Goal: Task Accomplishment & Management: Use online tool/utility

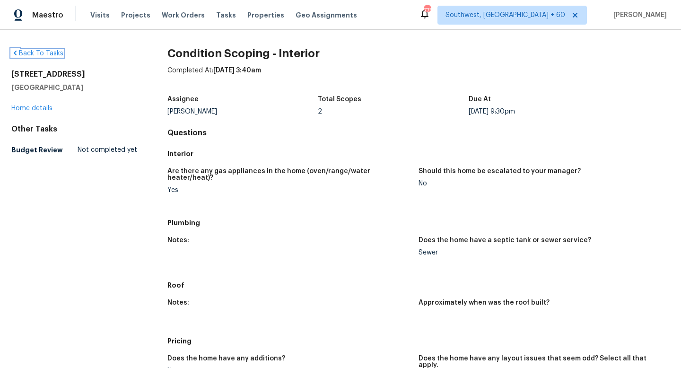
click at [16, 50] on icon at bounding box center [15, 53] width 8 height 8
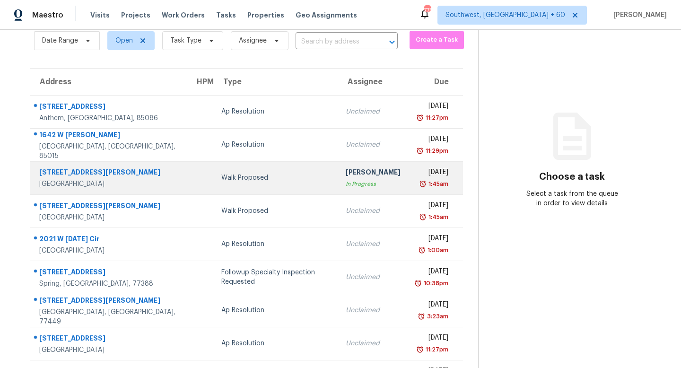
scroll to position [38, 0]
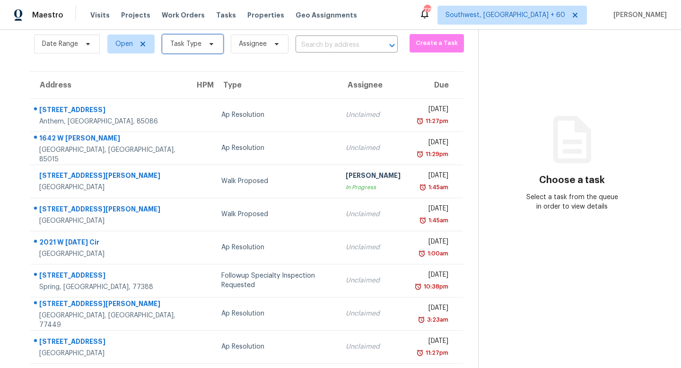
click at [191, 48] on span "Task Type" at bounding box center [185, 43] width 31 height 9
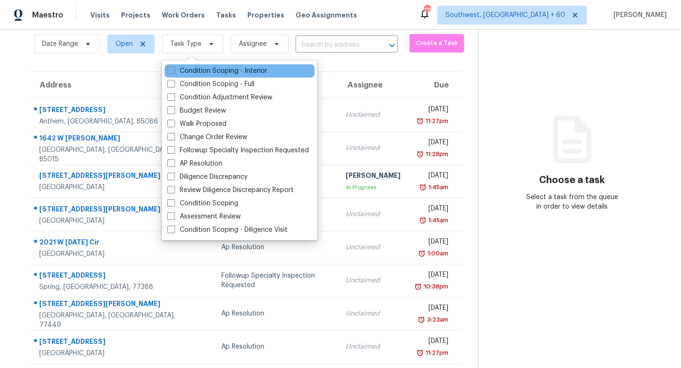
click at [200, 66] on div "Condition Scoping - Interior" at bounding box center [239, 70] width 150 height 13
click at [201, 69] on label "Condition Scoping - Interior" at bounding box center [217, 70] width 100 height 9
click at [173, 69] on input "Condition Scoping - Interior" at bounding box center [170, 69] width 6 height 6
checkbox input "true"
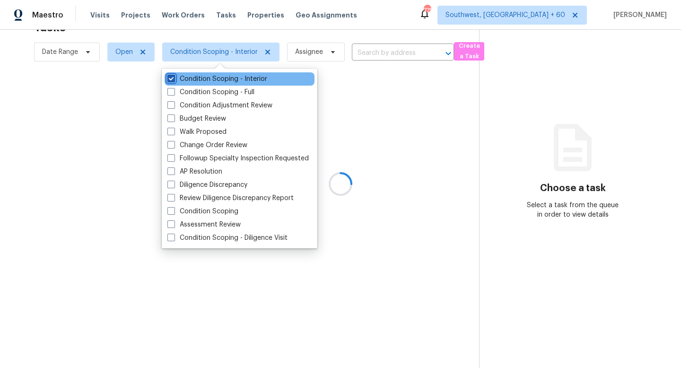
scroll to position [30, 0]
click at [360, 31] on div at bounding box center [340, 184] width 681 height 368
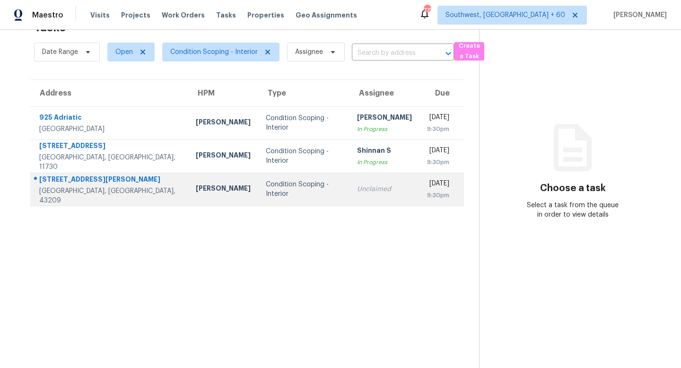
click at [266, 185] on div "Condition Scoping - Interior" at bounding box center [304, 189] width 76 height 19
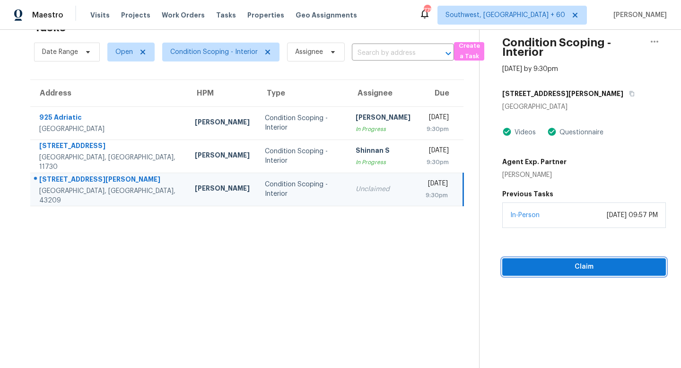
click at [532, 262] on span "Claim" at bounding box center [584, 267] width 148 height 12
click at [629, 94] on icon "button" at bounding box center [632, 94] width 6 height 6
click at [515, 271] on span "Start Assessment" at bounding box center [584, 267] width 148 height 12
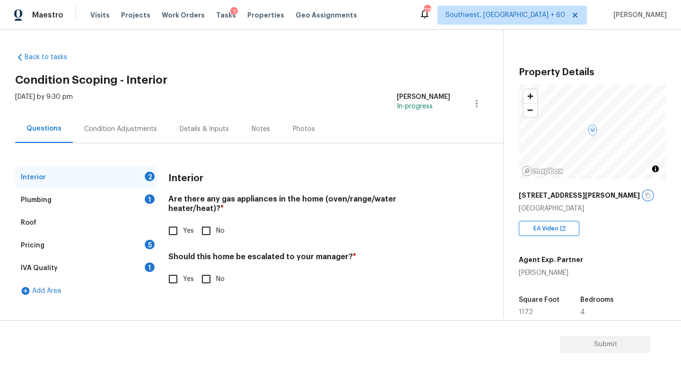
click at [643, 199] on button "button" at bounding box center [647, 195] width 9 height 9
click at [110, 174] on div "Interior 2" at bounding box center [86, 177] width 142 height 23
drag, startPoint x: 165, startPoint y: 199, endPoint x: 317, endPoint y: 199, distance: 152.2
click at [317, 199] on div "Interior 2 Plumbing 1 Roof Pricing 5 IVA Quality 1 Add Area Interior Are there …" at bounding box center [247, 234] width 465 height 136
click at [207, 224] on input "No" at bounding box center [206, 231] width 20 height 20
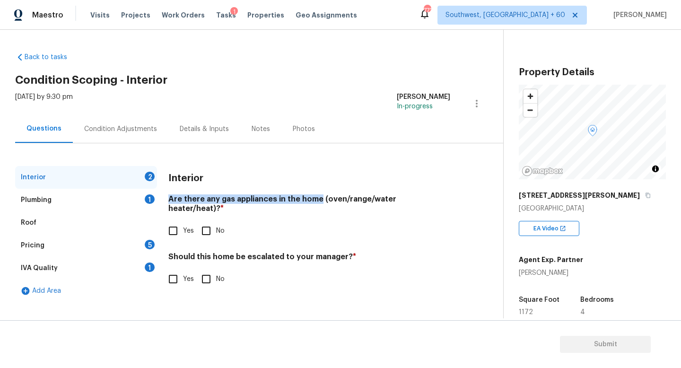
checkbox input "true"
click at [253, 196] on h4 "Are there any gas appliances in the home (oven/range/water heater/heat)? *" at bounding box center [309, 205] width 282 height 23
click at [177, 225] on input "Yes" at bounding box center [173, 231] width 20 height 20
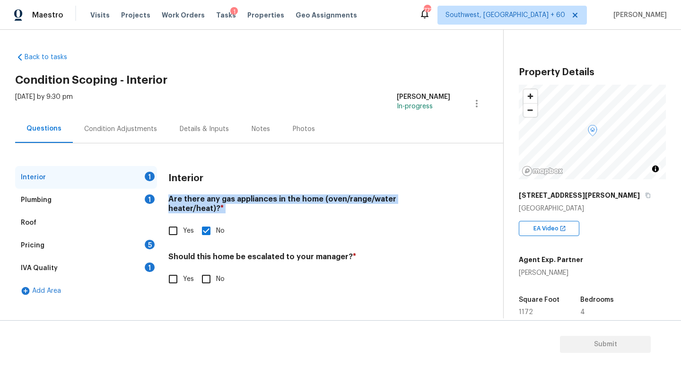
checkbox input "true"
checkbox input "false"
click at [178, 269] on input "Yes" at bounding box center [173, 279] width 20 height 20
checkbox input "true"
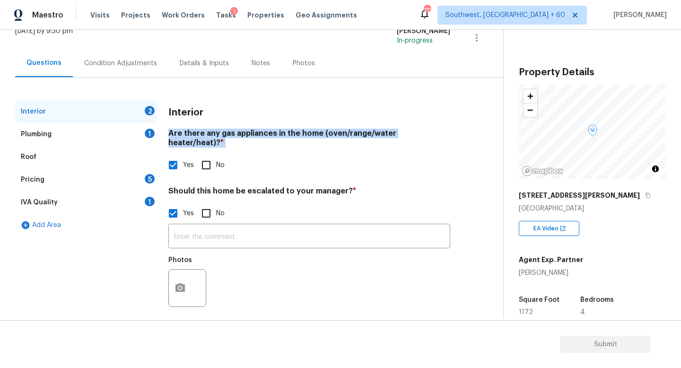
scroll to position [65, 0]
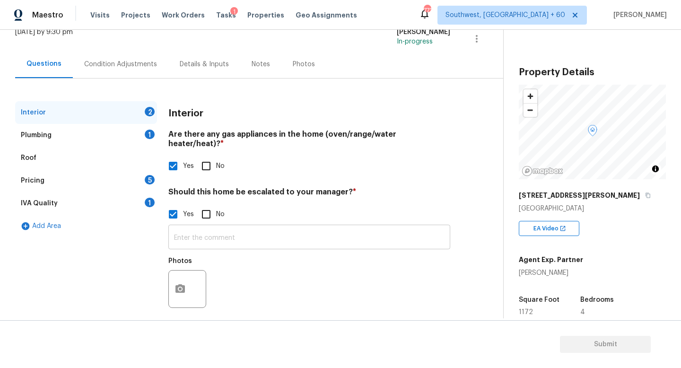
click at [185, 233] on input "text" at bounding box center [309, 238] width 282 height 22
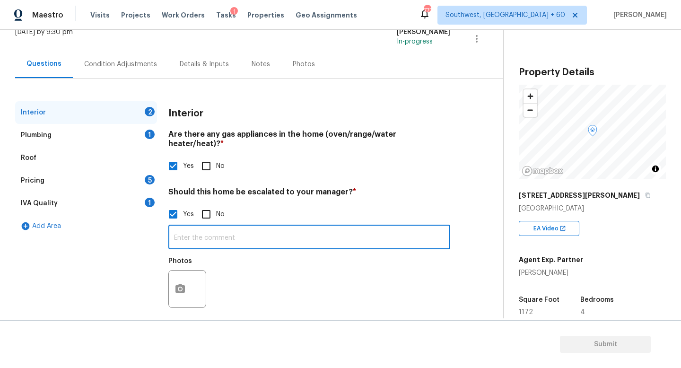
paste input "Crime area"
type input "Crime area"
click at [74, 130] on div "Plumbing 1" at bounding box center [86, 135] width 142 height 23
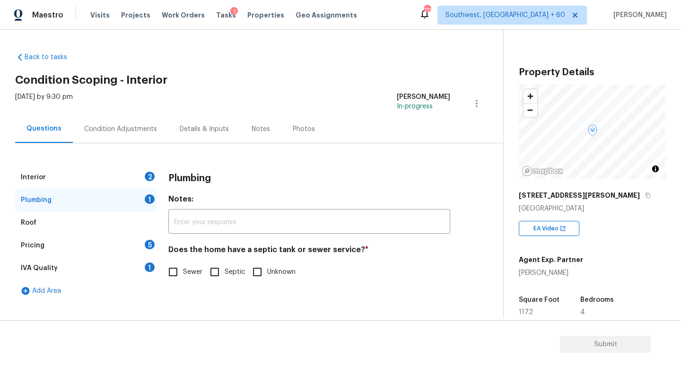
scroll to position [0, 0]
click at [81, 167] on div "Interior 1" at bounding box center [86, 177] width 142 height 23
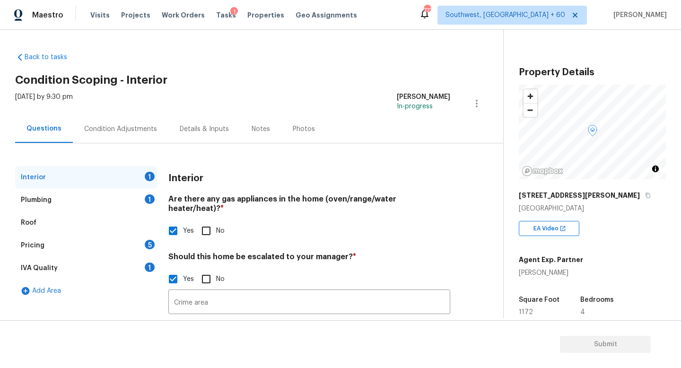
click at [81, 178] on div "Interior 1" at bounding box center [86, 177] width 142 height 23
click at [75, 207] on div "Plumbing 1" at bounding box center [86, 200] width 142 height 23
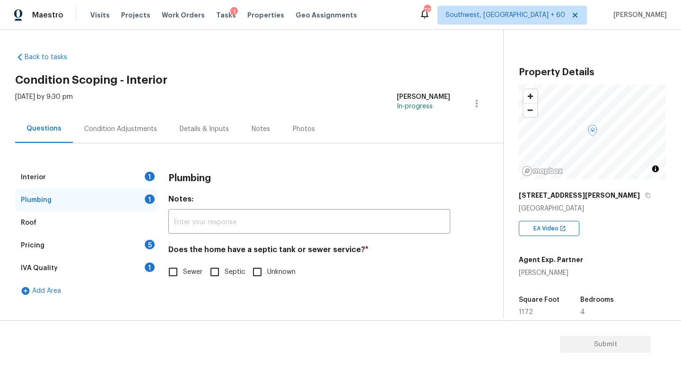
click at [73, 218] on div "Roof" at bounding box center [86, 222] width 142 height 23
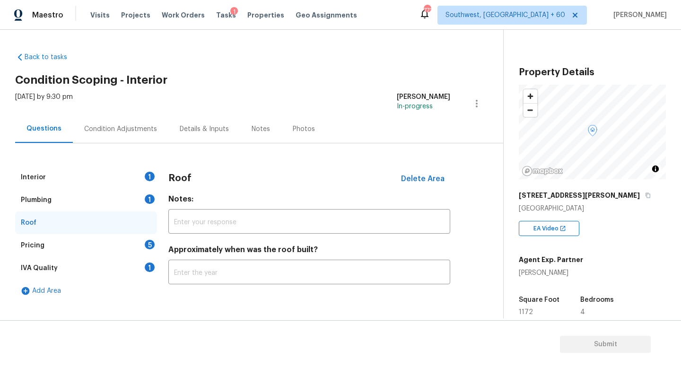
click at [82, 200] on div "Plumbing 1" at bounding box center [86, 200] width 142 height 23
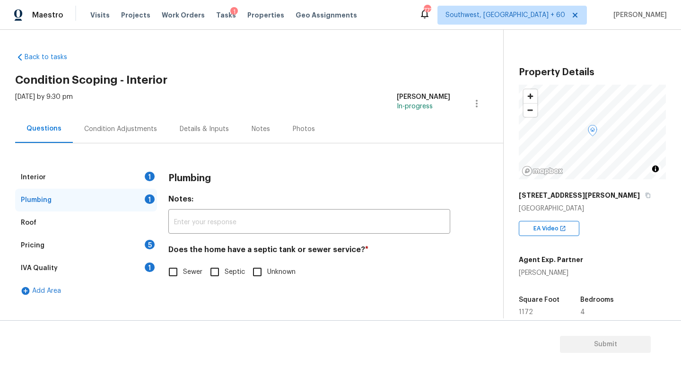
click at [181, 268] on input "Sewer" at bounding box center [173, 272] width 20 height 20
checkbox input "true"
click at [86, 219] on div "Roof" at bounding box center [86, 222] width 142 height 23
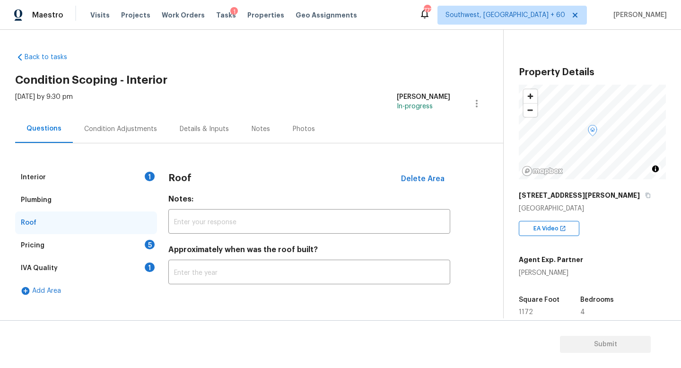
click at [85, 235] on div "Pricing 5" at bounding box center [86, 245] width 142 height 23
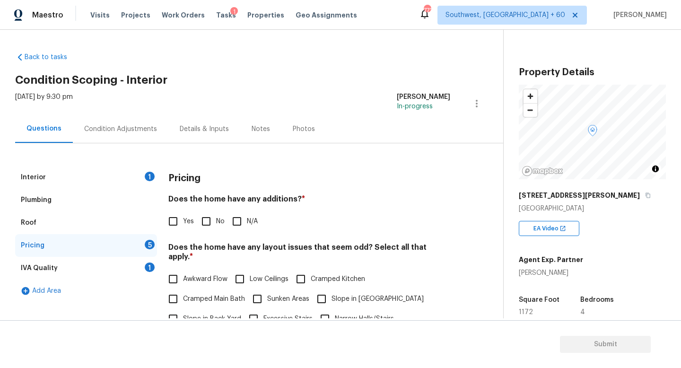
click at [172, 222] on input "Yes" at bounding box center [173, 221] width 20 height 20
checkbox input "true"
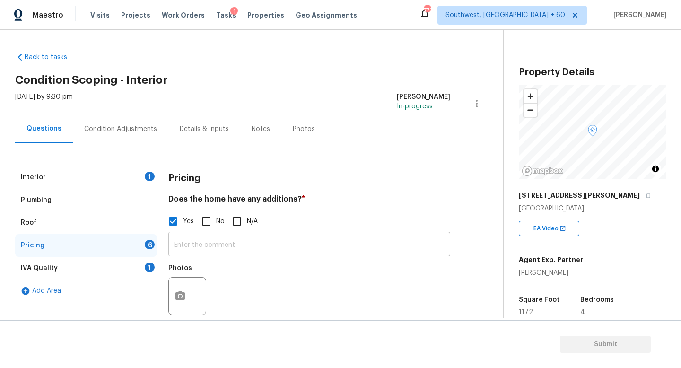
click at [202, 247] on input "text" at bounding box center [309, 245] width 282 height 22
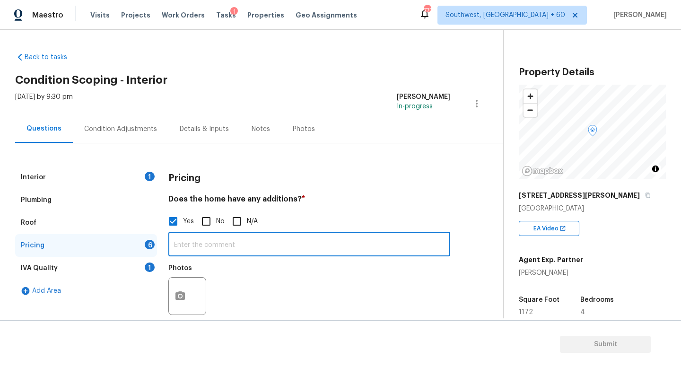
paste input "Attic conversion"
click at [176, 244] on input "Attic conversion" at bounding box center [309, 245] width 282 height 22
type input "Attic conversion"
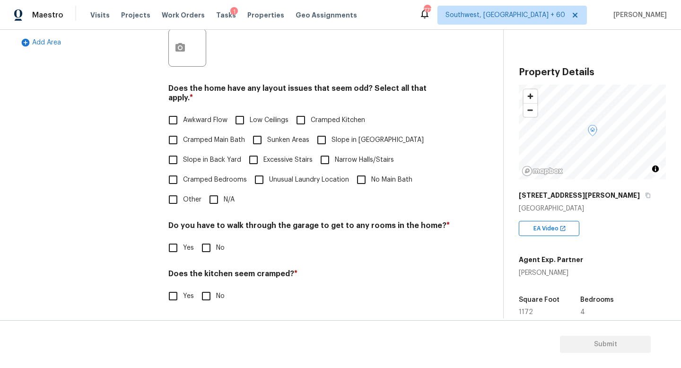
scroll to position [250, 0]
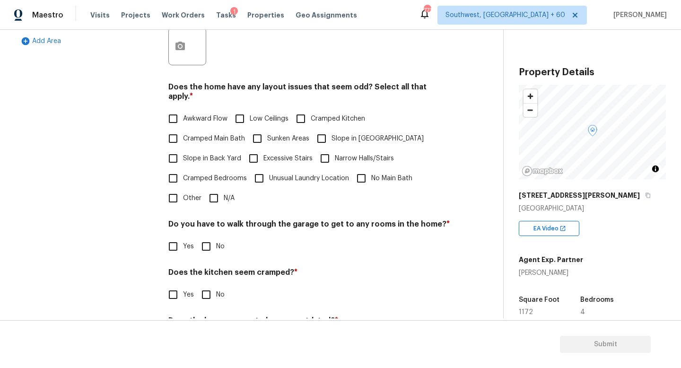
click at [361, 169] on input "No Main Bath" at bounding box center [361, 178] width 20 height 20
checkbox input "true"
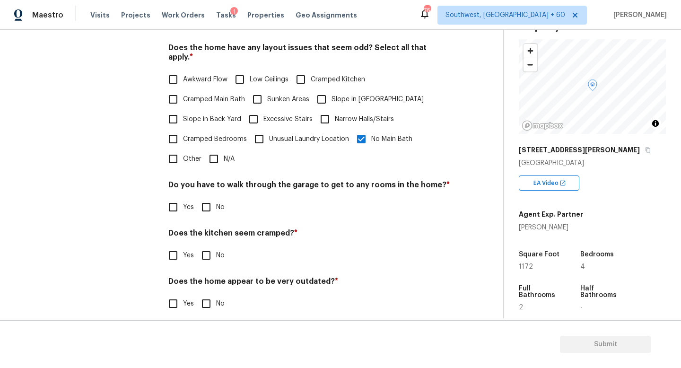
scroll to position [40, 0]
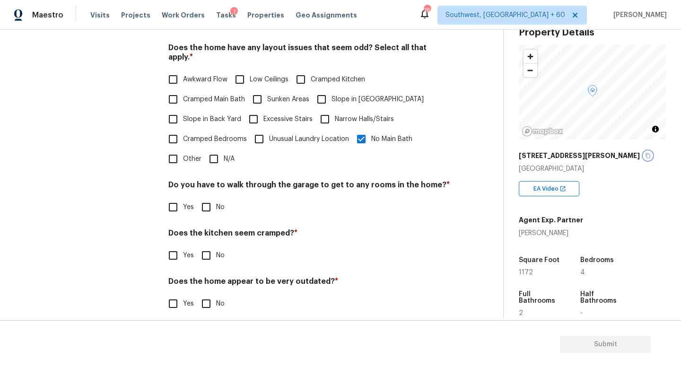
click at [645, 157] on icon "button" at bounding box center [648, 156] width 6 height 6
click at [207, 245] on input "No" at bounding box center [206, 255] width 20 height 20
checkbox input "true"
click at [208, 296] on input "No" at bounding box center [206, 304] width 20 height 20
checkbox input "true"
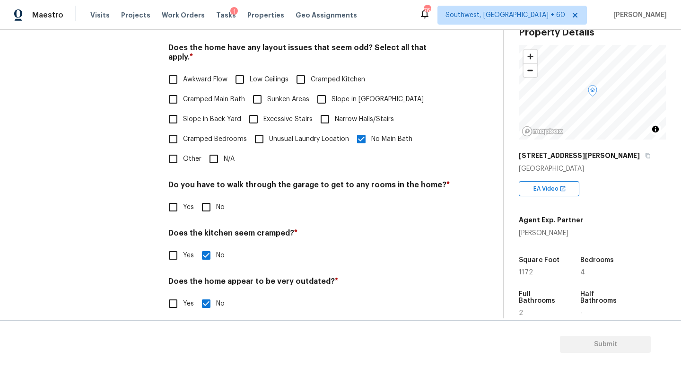
click at [207, 200] on input "No" at bounding box center [206, 207] width 20 height 20
checkbox input "true"
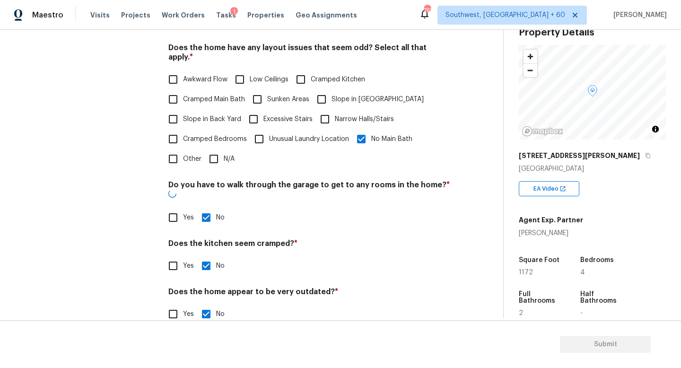
scroll to position [0, 0]
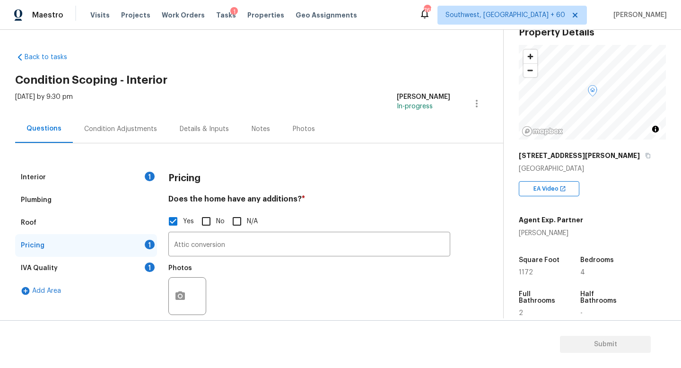
click at [79, 273] on div "IVA Quality 1" at bounding box center [86, 268] width 142 height 23
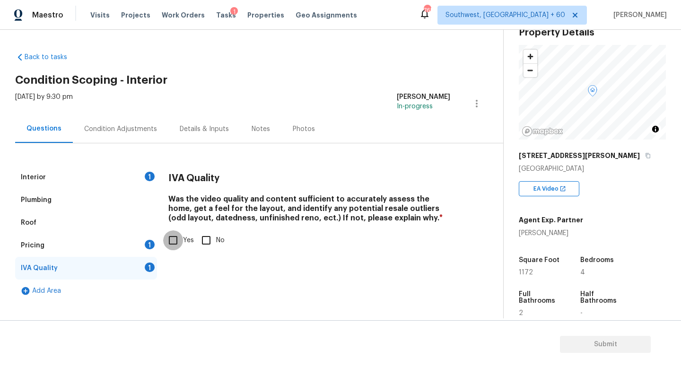
click at [180, 237] on input "Yes" at bounding box center [173, 240] width 20 height 20
checkbox input "true"
click at [82, 248] on div "Pricing 1" at bounding box center [86, 245] width 142 height 23
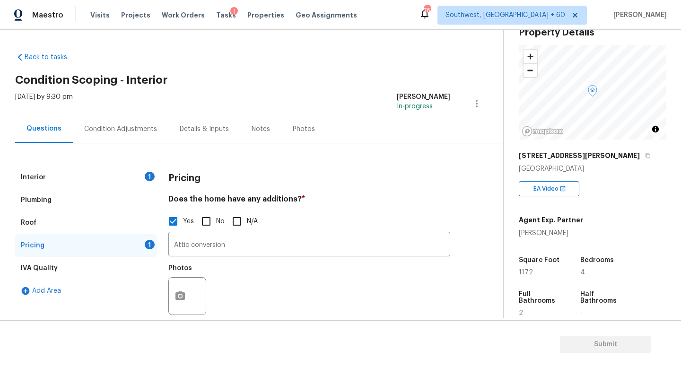
click at [141, 126] on div "Condition Adjustments" at bounding box center [120, 128] width 73 height 9
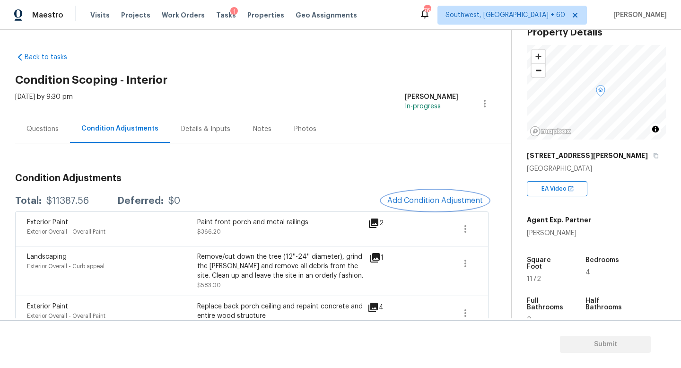
click at [411, 200] on span "Add Condition Adjustment" at bounding box center [434, 200] width 95 height 9
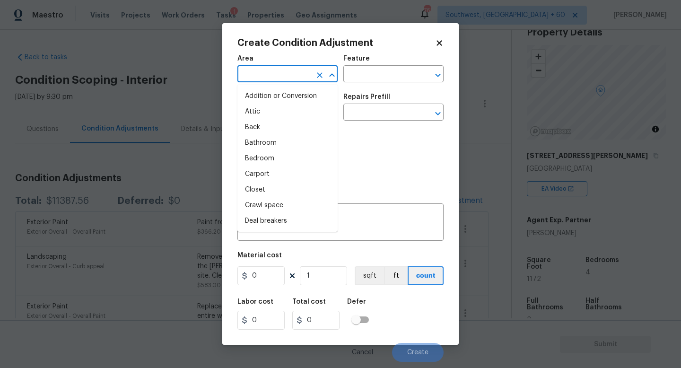
click at [286, 75] on input "text" at bounding box center [274, 75] width 74 height 15
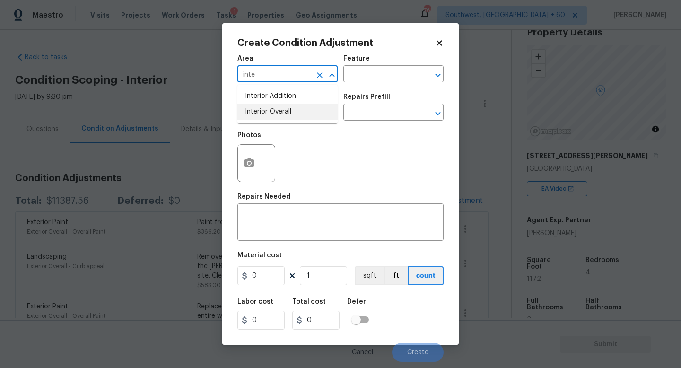
click at [252, 113] on li "Interior Overall" at bounding box center [287, 112] width 100 height 16
type input "Interior Overall"
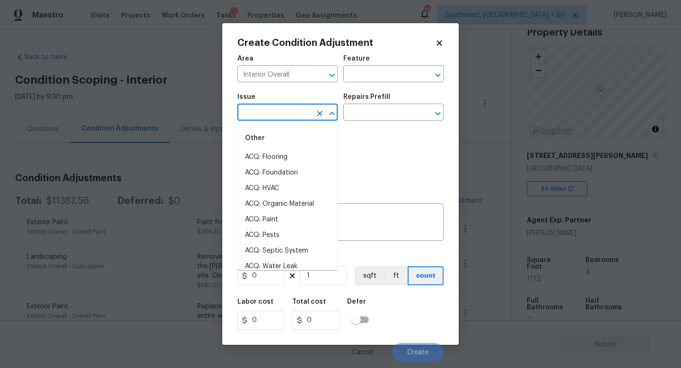
click at [288, 107] on input "text" at bounding box center [274, 113] width 74 height 15
click at [284, 150] on li "ACQ: Flooring" at bounding box center [287, 157] width 100 height 16
type input "ACQ: Flooring"
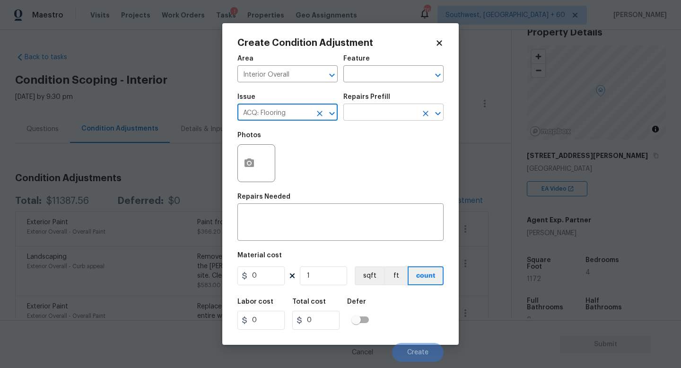
click at [378, 107] on input "text" at bounding box center [380, 113] width 74 height 15
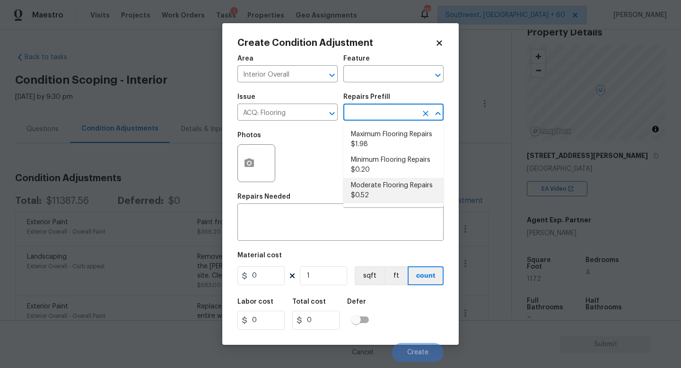
click at [374, 183] on li "Moderate Flooring Repairs $0.52" at bounding box center [393, 191] width 100 height 26
type input "Acquisition"
type textarea "Acquisition Scope: Moderate flooring repairs"
type input "0.52"
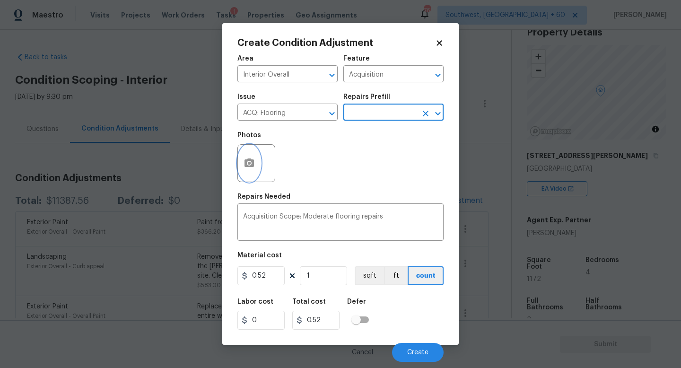
click at [254, 162] on icon "button" at bounding box center [248, 162] width 11 height 11
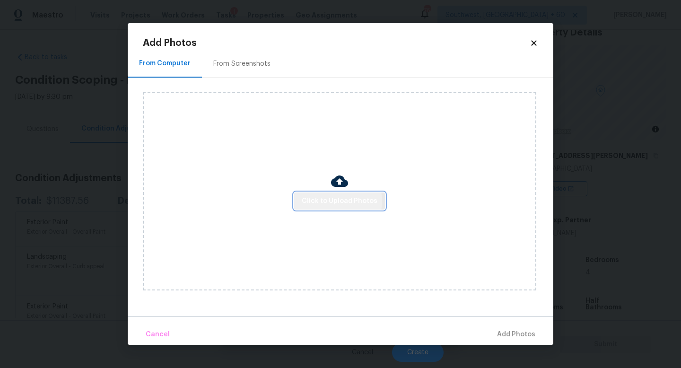
click at [337, 200] on span "Click to Upload Photos" at bounding box center [340, 201] width 76 height 12
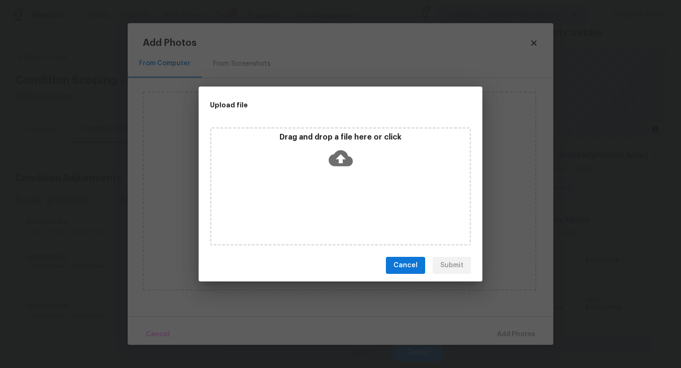
click at [335, 166] on icon at bounding box center [340, 158] width 24 height 24
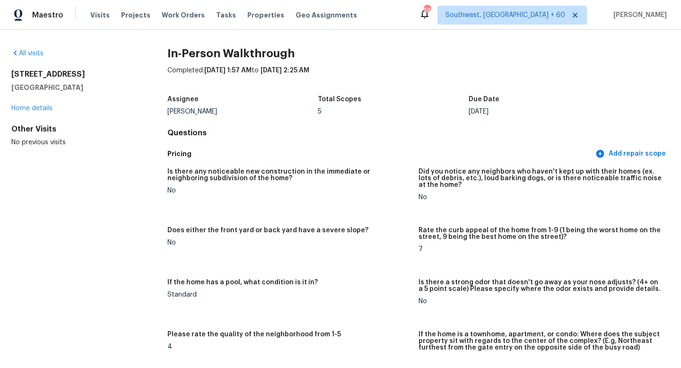
scroll to position [2396, 0]
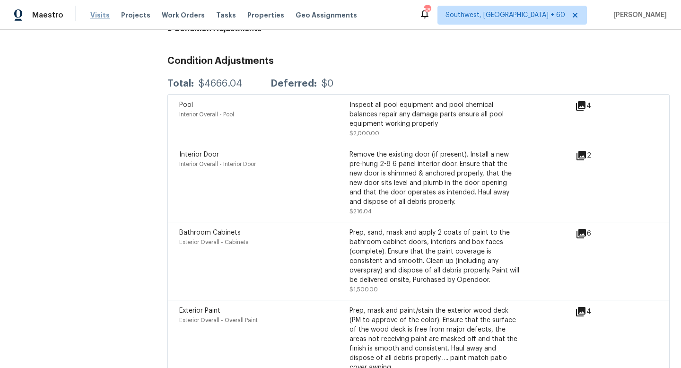
click at [90, 15] on span "Visits" at bounding box center [99, 14] width 19 height 9
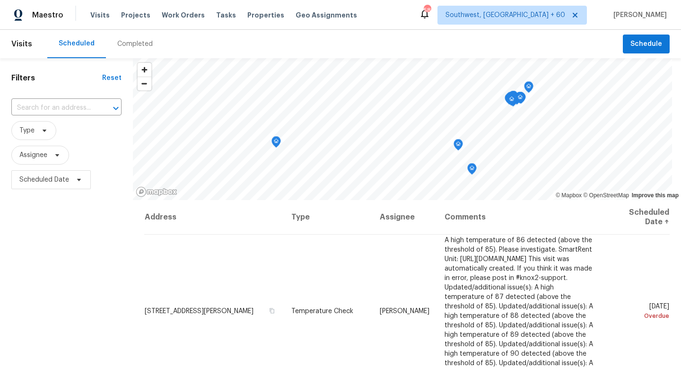
click at [128, 49] on div "Completed" at bounding box center [135, 44] width 58 height 28
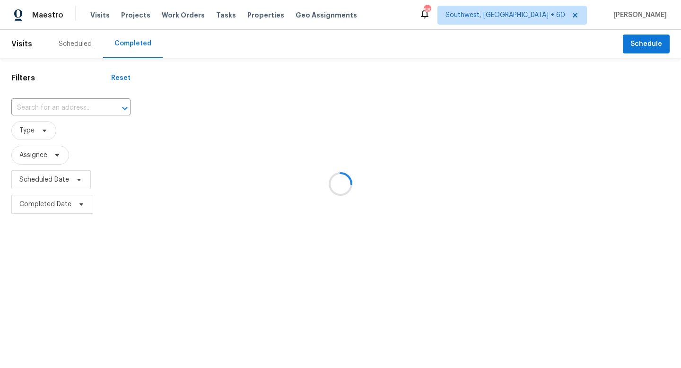
click at [88, 105] on div at bounding box center [340, 184] width 681 height 368
click at [74, 111] on div at bounding box center [340, 184] width 681 height 368
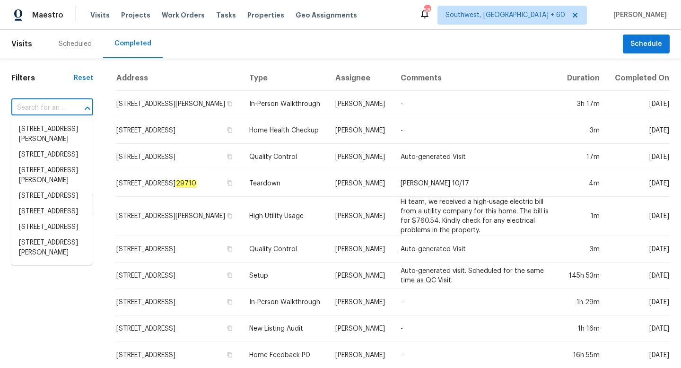
click at [57, 111] on input "text" at bounding box center [38, 108] width 55 height 15
paste input "2931 Templeton Rd, Columbus, OH 43209"
type input "2931 Templeton Rd, Columbus, OH 43209"
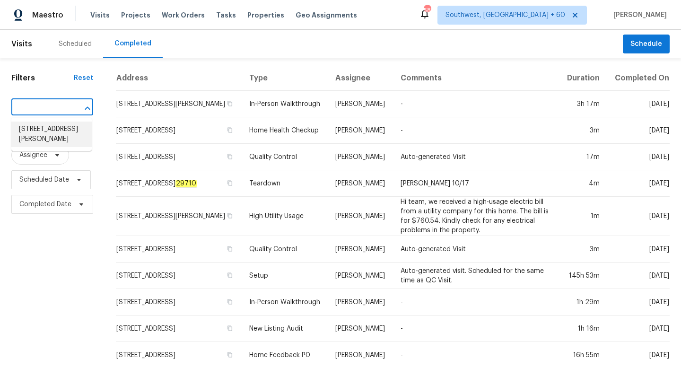
click at [50, 136] on li "2931 Templeton Rd, Columbus, OH 43209" at bounding box center [51, 134] width 80 height 26
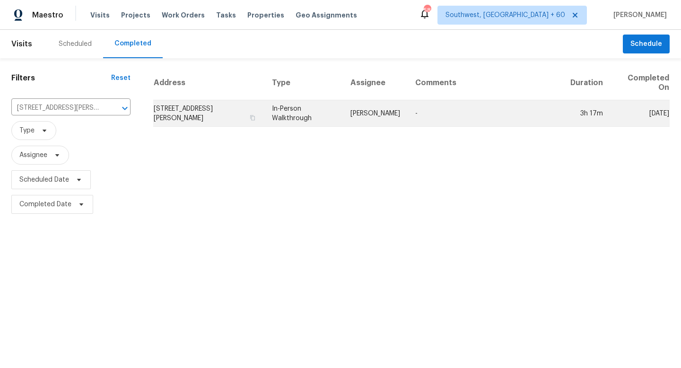
click at [187, 111] on td "2931 Templeton Rd, Columbus, OH 43209" at bounding box center [208, 113] width 111 height 26
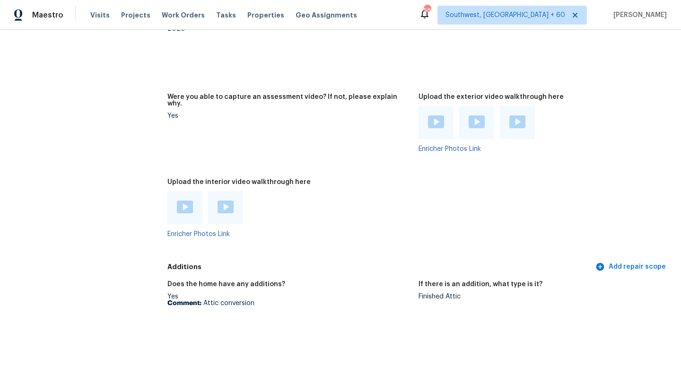
scroll to position [1880, 0]
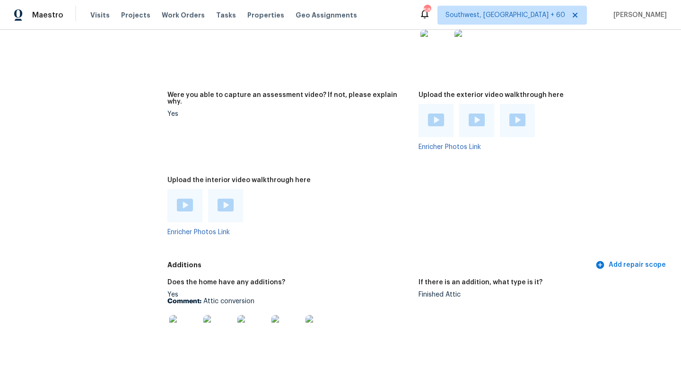
click at [189, 199] on img at bounding box center [185, 205] width 16 height 13
click at [225, 204] on img at bounding box center [225, 205] width 16 height 13
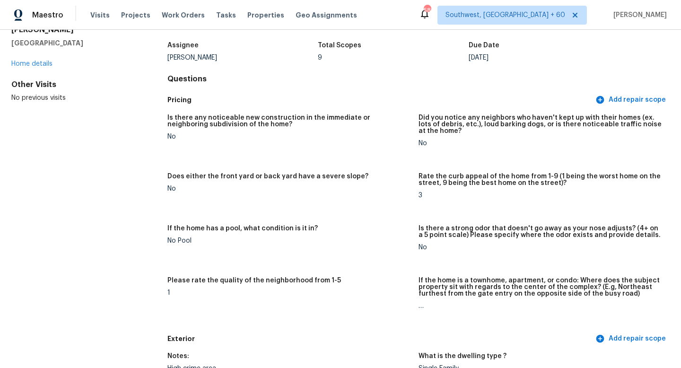
scroll to position [0, 0]
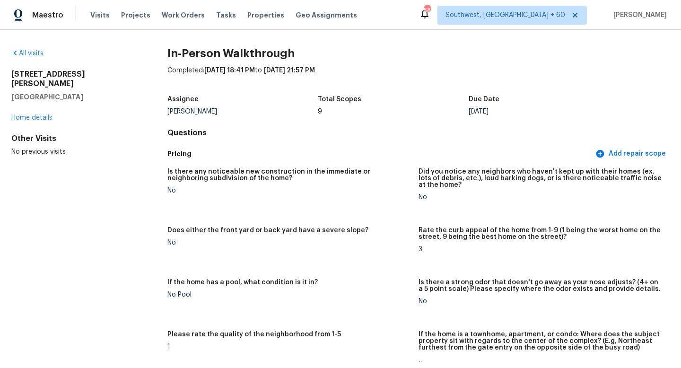
click at [62, 77] on h2 "2931 Templeton Rd" at bounding box center [74, 78] width 126 height 19
copy h2 "2931 Templeton Rd"
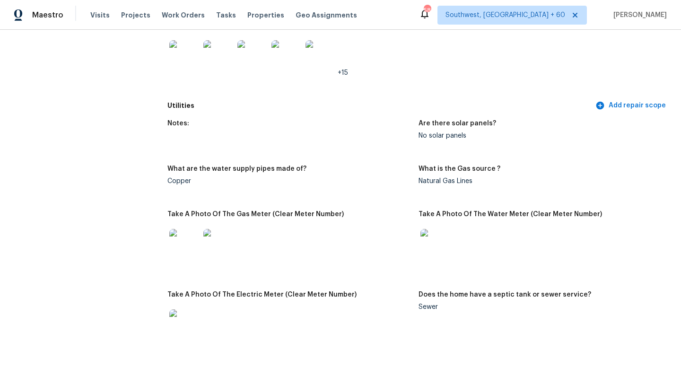
scroll to position [2176, 0]
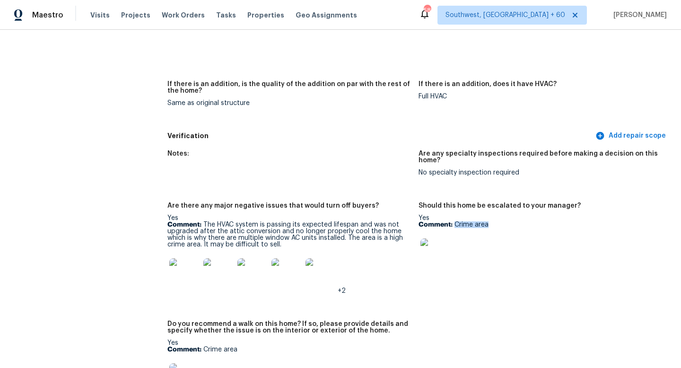
drag, startPoint x: 454, startPoint y: 218, endPoint x: 511, endPoint y: 218, distance: 57.7
click at [511, 221] on p "Comment: Crime area" at bounding box center [539, 224] width 243 height 7
copy p "Crime area"
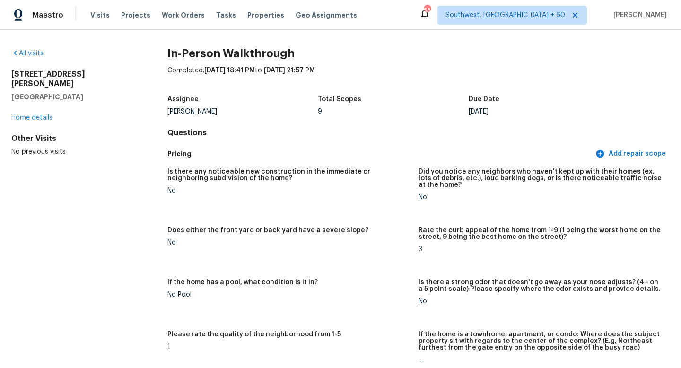
scroll to position [1939, 0]
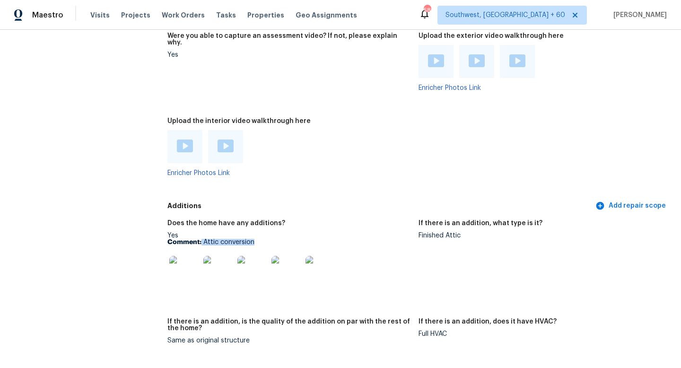
drag, startPoint x: 202, startPoint y: 233, endPoint x: 253, endPoint y: 232, distance: 51.1
click at [253, 239] on p "Comment: Attic conversion" at bounding box center [288, 242] width 243 height 7
copy p "Attic conversion"
click at [220, 239] on p "Comment: Attic conversion" at bounding box center [288, 242] width 243 height 7
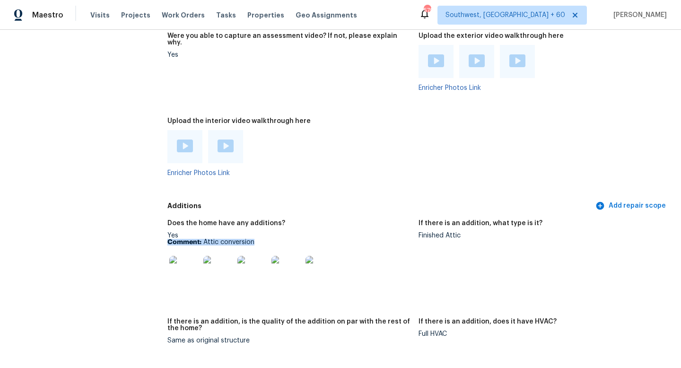
click at [220, 239] on p "Comment: Attic conversion" at bounding box center [288, 242] width 243 height 7
click at [216, 259] on img at bounding box center [218, 271] width 30 height 30
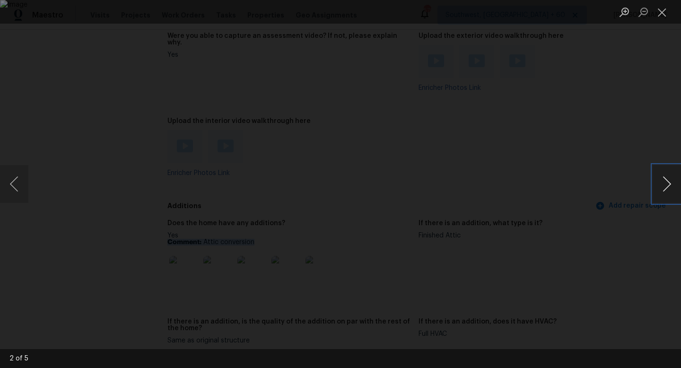
click at [672, 181] on button "Next image" at bounding box center [666, 184] width 28 height 38
click at [673, 187] on button "Next image" at bounding box center [666, 184] width 28 height 38
click at [678, 17] on ul "Lightbox" at bounding box center [647, 12] width 66 height 24
click at [663, 17] on button "Close lightbox" at bounding box center [661, 12] width 19 height 17
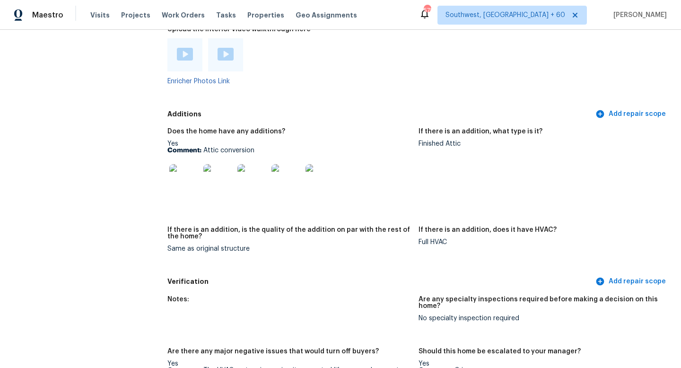
scroll to position [2045, 0]
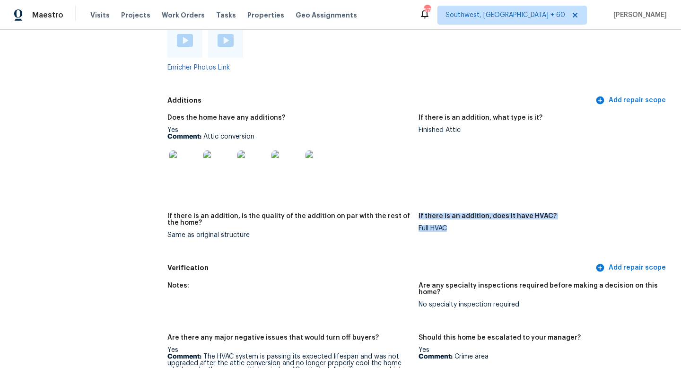
drag, startPoint x: 413, startPoint y: 227, endPoint x: 470, endPoint y: 223, distance: 57.3
click at [470, 223] on div "Does the home have any additions? Yes Comment: Attic conversion If there is an …" at bounding box center [418, 184] width 502 height 150
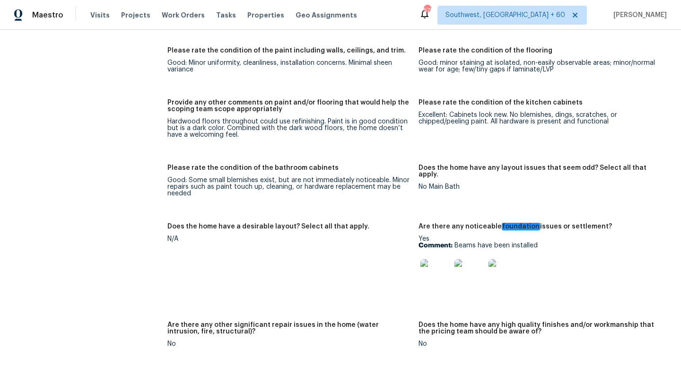
scroll to position [2788, 0]
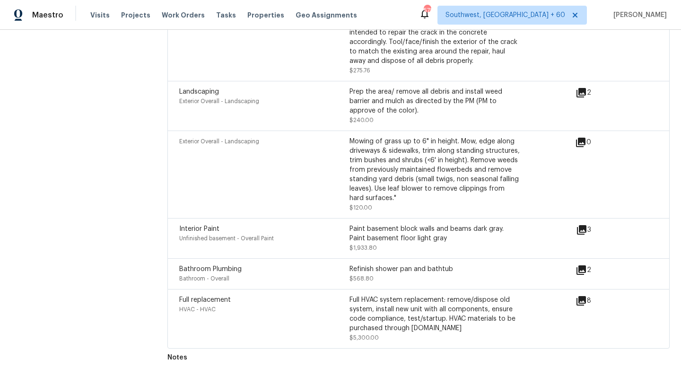
click at [250, 235] on span "Unfinished basement - Overall Paint" at bounding box center [226, 238] width 95 height 6
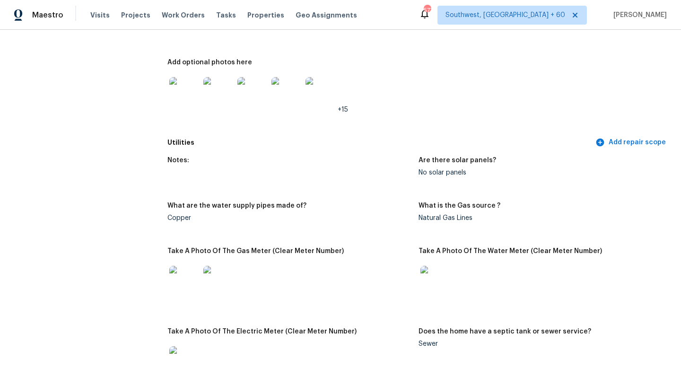
scroll to position [2176, 0]
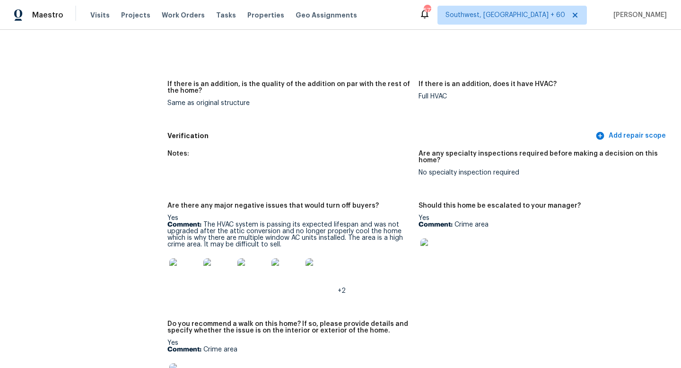
click at [437, 247] on img at bounding box center [435, 253] width 30 height 30
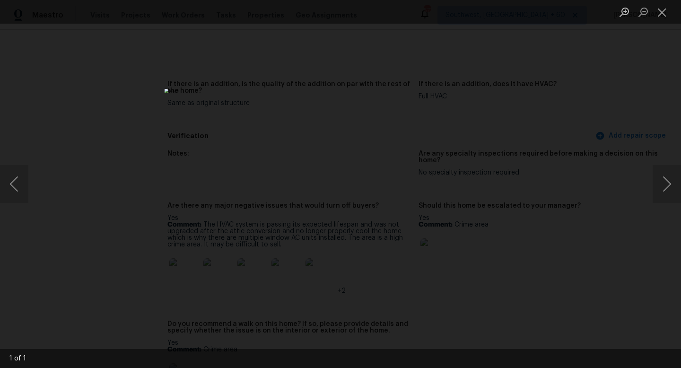
click at [531, 85] on div "Lightbox" at bounding box center [340, 184] width 681 height 368
click at [664, 14] on button "Close lightbox" at bounding box center [661, 12] width 19 height 17
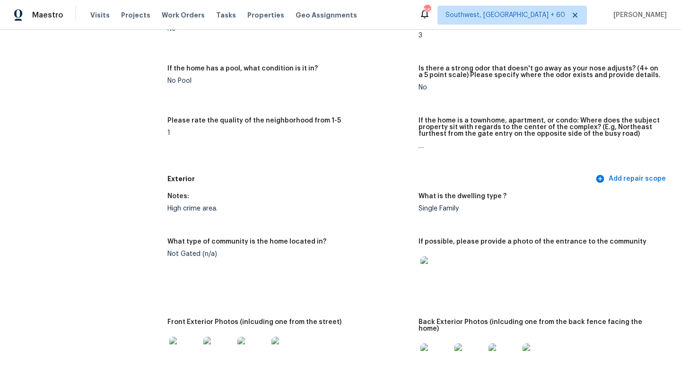
scroll to position [0, 0]
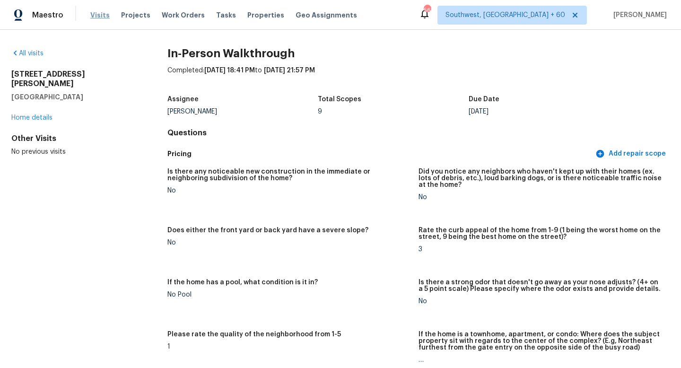
click at [101, 15] on span "Visits" at bounding box center [99, 14] width 19 height 9
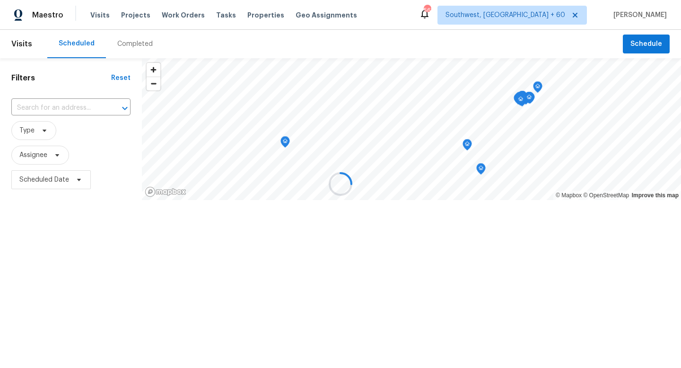
click at [123, 51] on div at bounding box center [340, 184] width 681 height 368
click at [124, 45] on div at bounding box center [340, 184] width 681 height 368
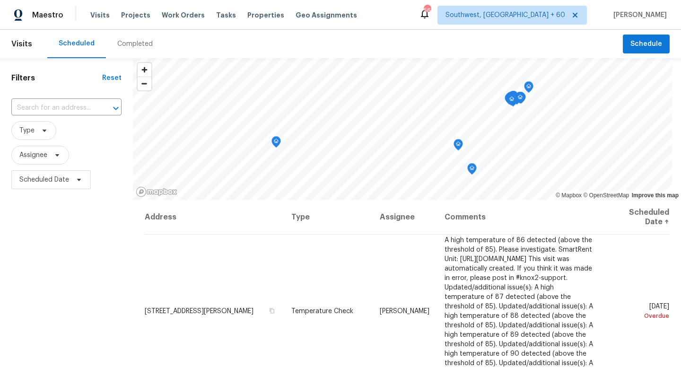
click at [124, 43] on div "Completed" at bounding box center [134, 43] width 35 height 9
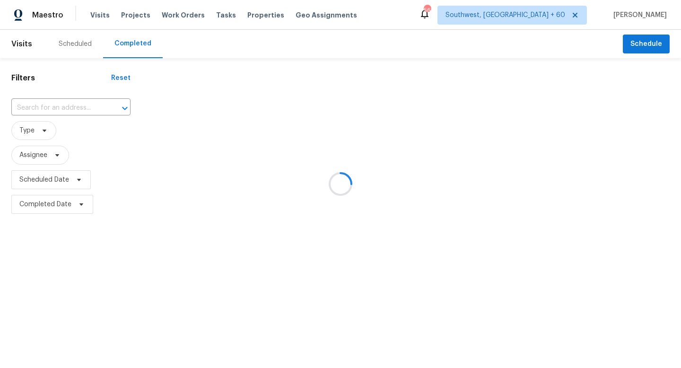
click at [76, 113] on div at bounding box center [340, 184] width 681 height 368
click at [76, 106] on div at bounding box center [340, 184] width 681 height 368
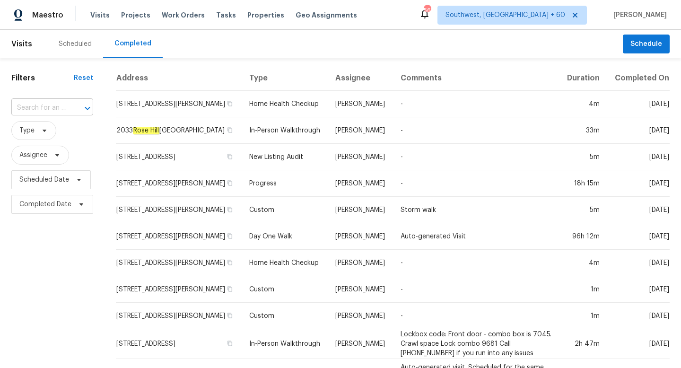
click at [69, 109] on div at bounding box center [81, 108] width 25 height 13
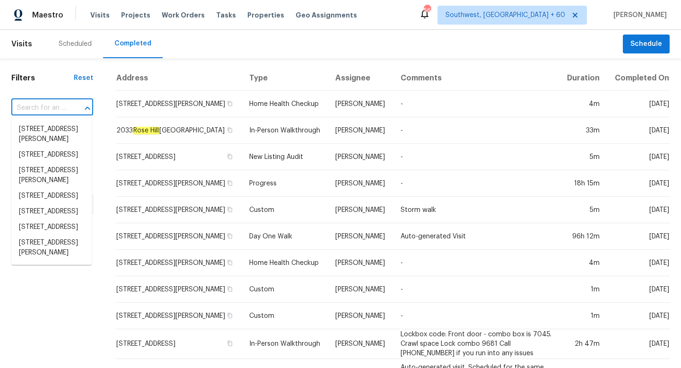
paste input "2033 Rose Hill Rd, Carrollton, TX 75007"
type input "2033 Rose Hill Rd, Carrollton, TX 75007"
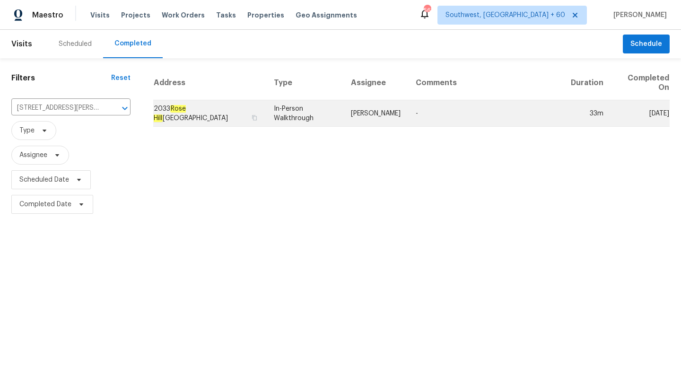
click at [214, 111] on td "2033 Rose Hill Rd, Carrollton, TX 75007" at bounding box center [209, 113] width 113 height 26
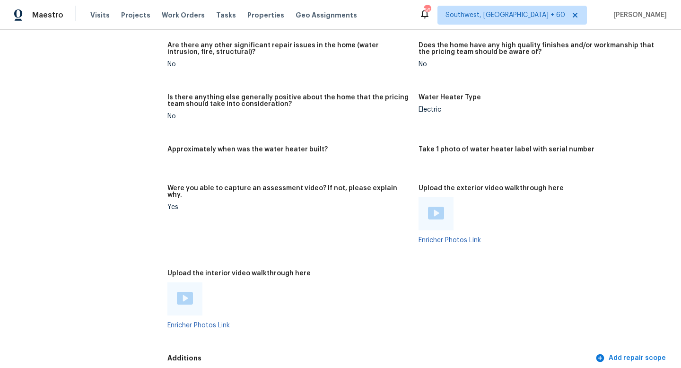
scroll to position [2001, 0]
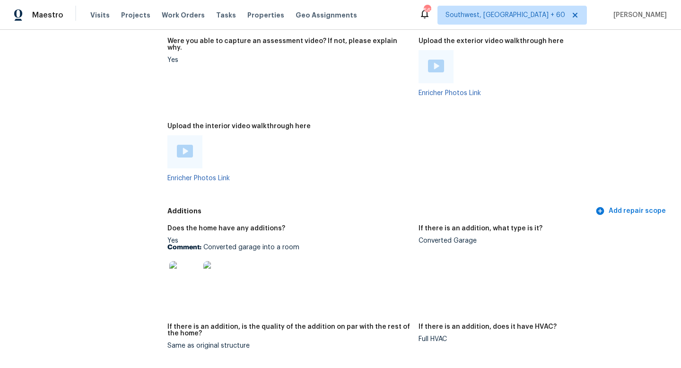
click at [195, 138] on div at bounding box center [184, 151] width 35 height 33
click at [182, 145] on img at bounding box center [185, 151] width 16 height 13
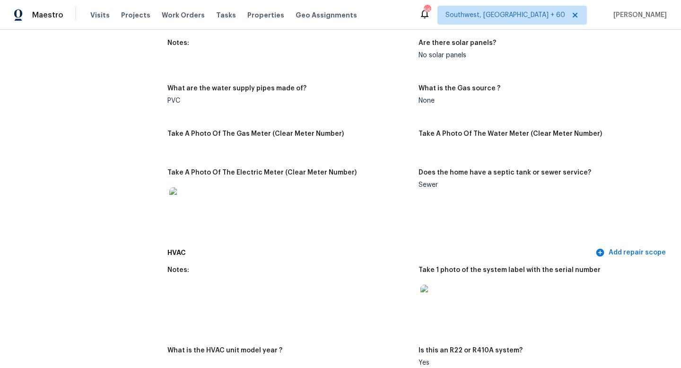
scroll to position [1999, 0]
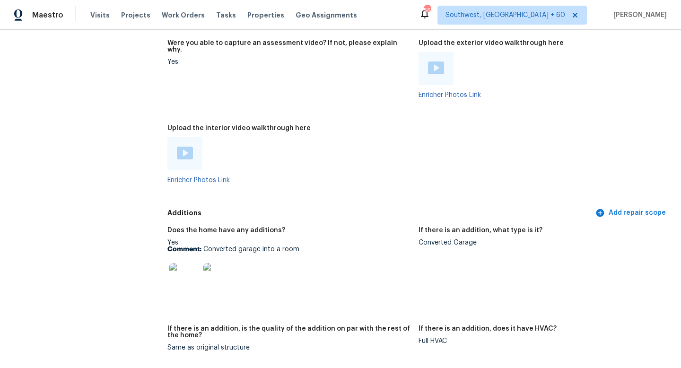
click at [242, 246] on p "Comment: Converted garage into a room" at bounding box center [288, 249] width 243 height 7
click at [212, 241] on div "Yes Comment: Converted garage into a room" at bounding box center [288, 269] width 243 height 60
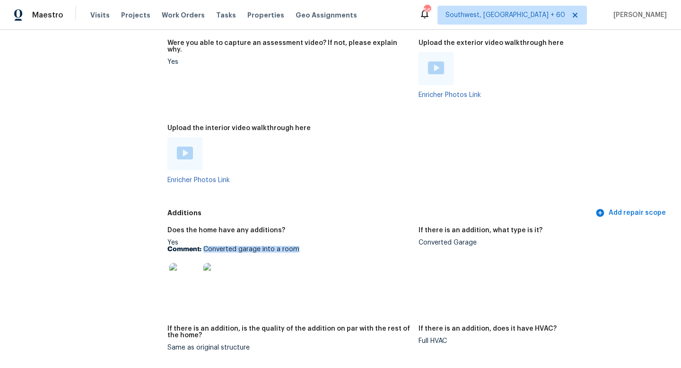
drag, startPoint x: 204, startPoint y: 235, endPoint x: 299, endPoint y: 236, distance: 95.5
click at [299, 246] on p "Comment: Converted garage into a room" at bounding box center [288, 249] width 243 height 7
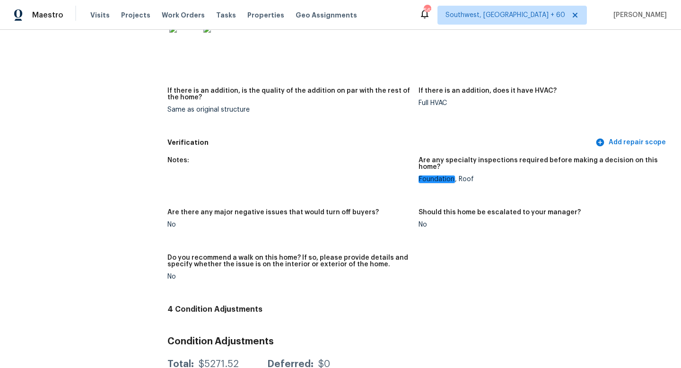
scroll to position [1530, 0]
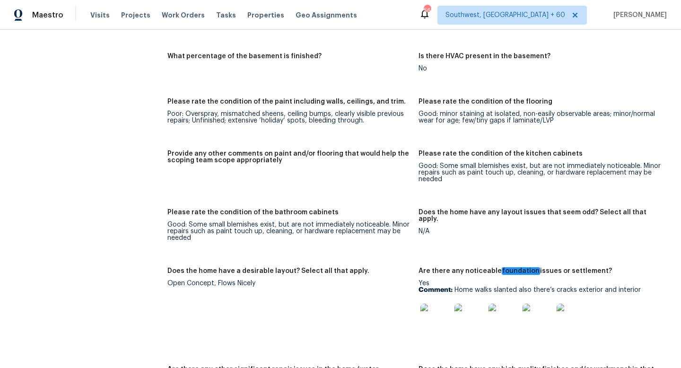
click at [433, 314] on img at bounding box center [435, 318] width 30 height 30
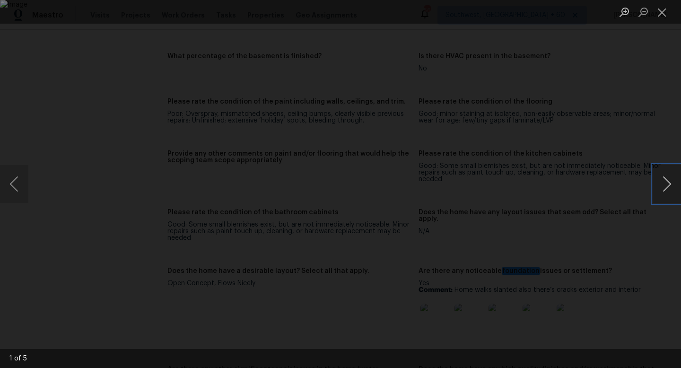
click at [673, 181] on button "Next image" at bounding box center [666, 184] width 28 height 38
click at [173, 13] on div "Lightbox" at bounding box center [340, 12] width 681 height 24
click at [664, 9] on button "Close lightbox" at bounding box center [661, 12] width 19 height 17
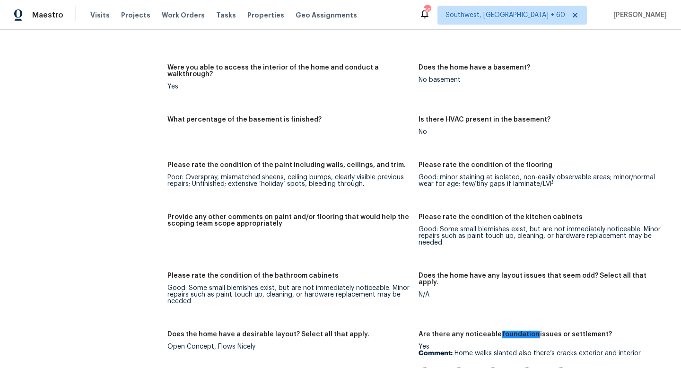
scroll to position [1474, 0]
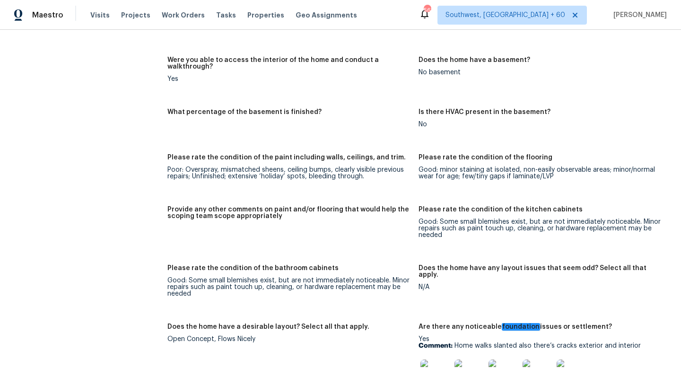
click at [547, 166] on div "Good: minor staining at isolated, non-easily observable areas; minor/normal wea…" at bounding box center [539, 172] width 243 height 13
click at [532, 171] on figure "Please rate the condition of the flooring Good: minor staining at isolated, non…" at bounding box center [543, 174] width 251 height 41
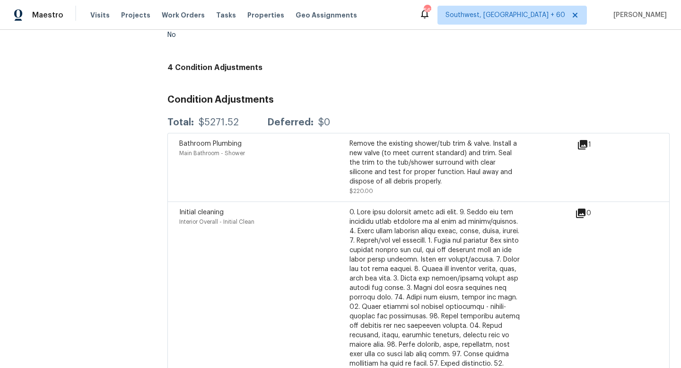
scroll to position [1999, 0]
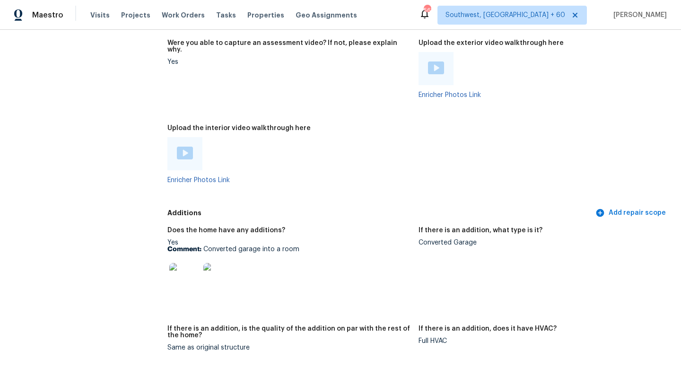
click at [190, 265] on img at bounding box center [184, 278] width 30 height 30
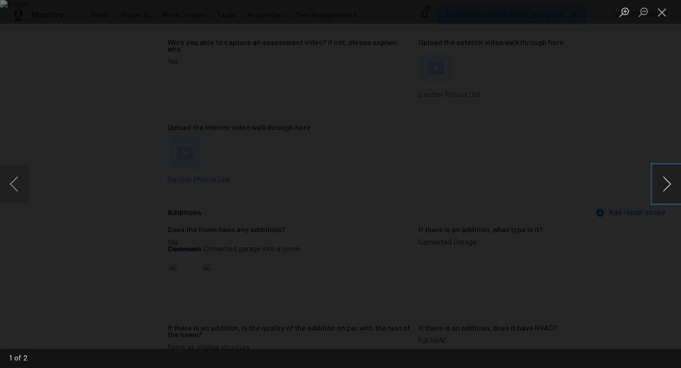
click at [674, 186] on button "Next image" at bounding box center [666, 184] width 28 height 38
click at [27, 174] on button "Previous image" at bounding box center [14, 184] width 28 height 38
click at [663, 17] on button "Close lightbox" at bounding box center [661, 12] width 19 height 17
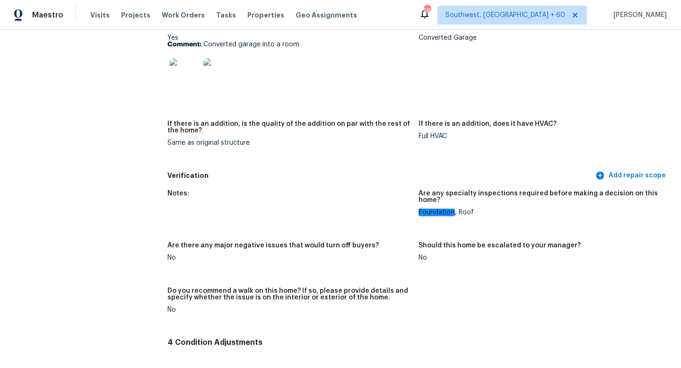
scroll to position [1589, 0]
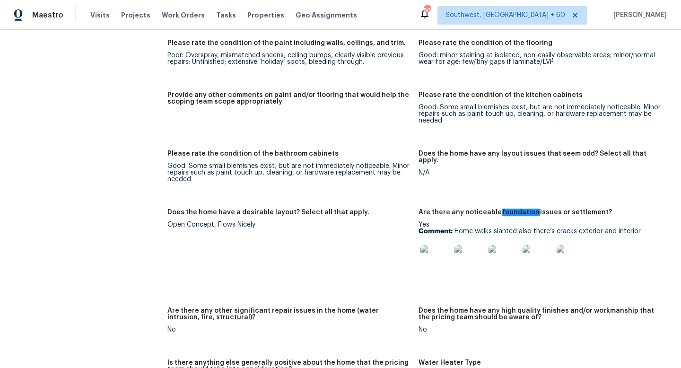
click at [432, 250] on img at bounding box center [435, 260] width 30 height 30
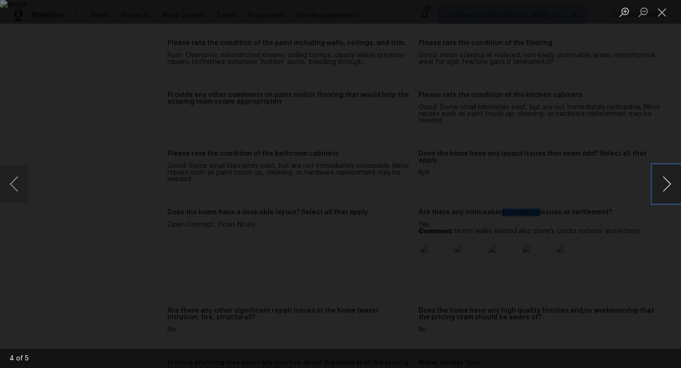
click at [662, 186] on button "Next image" at bounding box center [666, 184] width 28 height 38
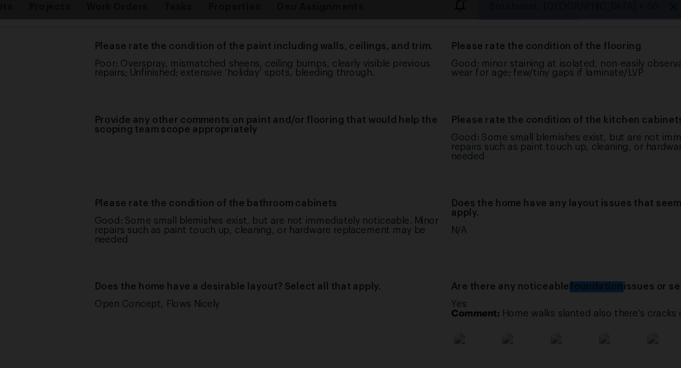
click at [367, 109] on img "Lightbox" at bounding box center [340, 183] width 672 height 363
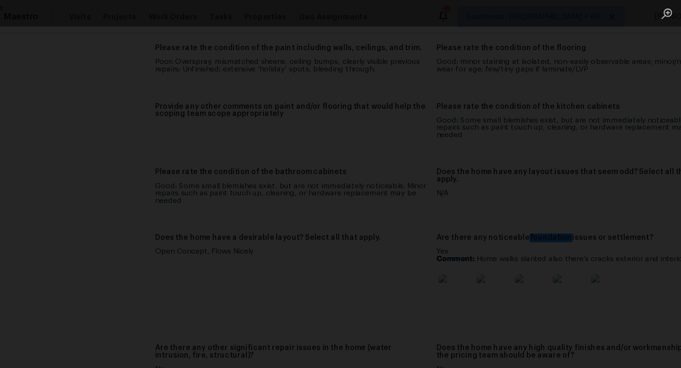
click at [614, 73] on div "Lightbox" at bounding box center [340, 184] width 681 height 368
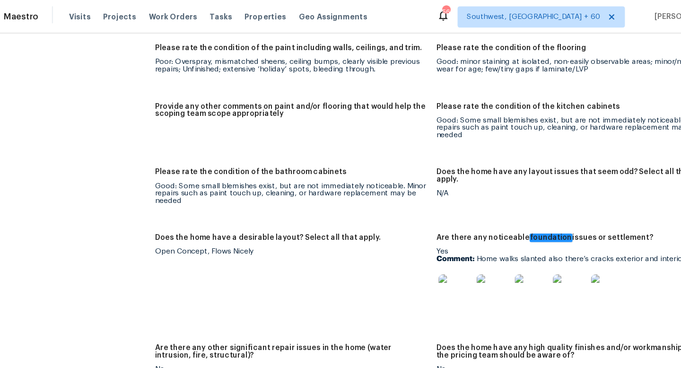
click at [577, 253] on img at bounding box center [571, 260] width 30 height 30
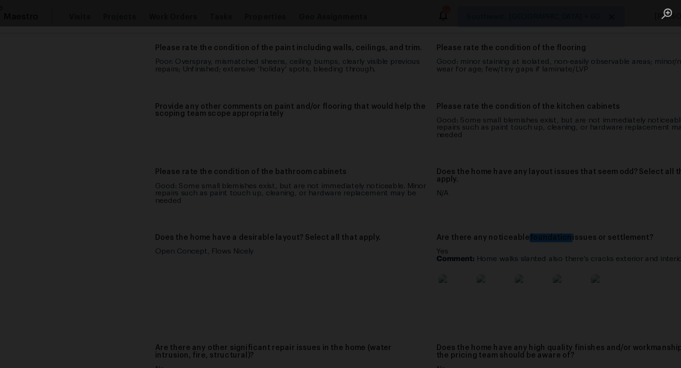
click at [600, 116] on div "Lightbox" at bounding box center [340, 184] width 681 height 368
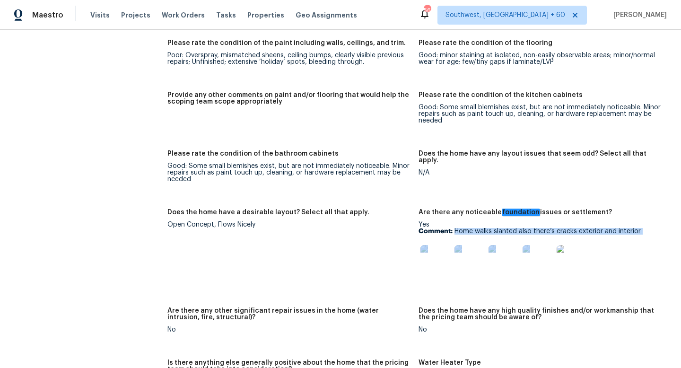
drag, startPoint x: 455, startPoint y: 217, endPoint x: 644, endPoint y: 223, distance: 189.1
click at [644, 223] on div "Yes Comment: Home walks slanted also there’s cracks exterior and interior" at bounding box center [539, 251] width 243 height 60
click at [431, 245] on img at bounding box center [435, 260] width 30 height 30
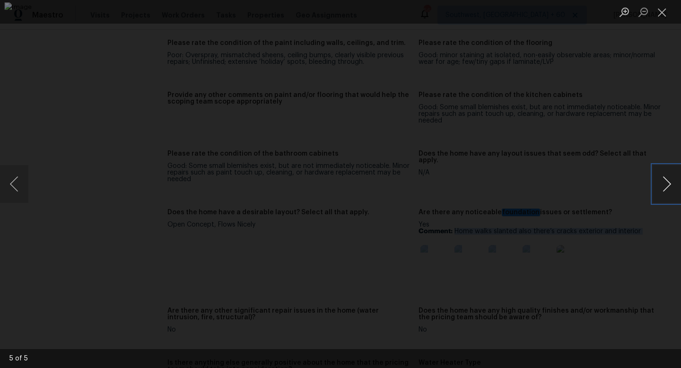
click at [662, 187] on button "Next image" at bounding box center [666, 184] width 28 height 38
click at [659, 12] on button "Close lightbox" at bounding box center [661, 12] width 19 height 17
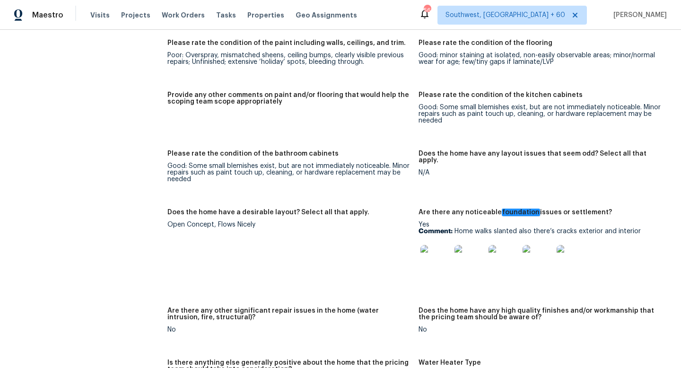
click at [589, 165] on figure "Does the home have any layout issues that seem odd? Select all that apply. N/A" at bounding box center [543, 173] width 251 height 47
click at [440, 251] on img at bounding box center [435, 260] width 30 height 30
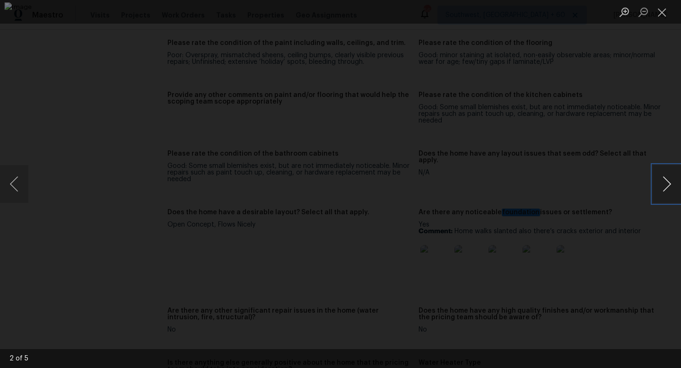
click at [661, 184] on button "Next image" at bounding box center [666, 184] width 28 height 38
click at [669, 178] on button "Next image" at bounding box center [666, 184] width 28 height 38
click at [643, 192] on div "Lightbox" at bounding box center [340, 184] width 681 height 368
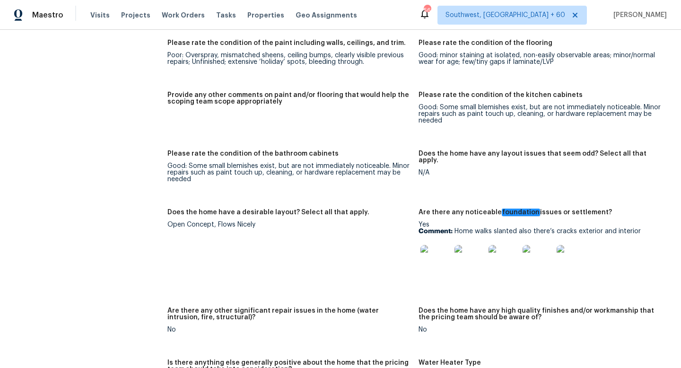
click at [538, 259] on img at bounding box center [537, 260] width 30 height 30
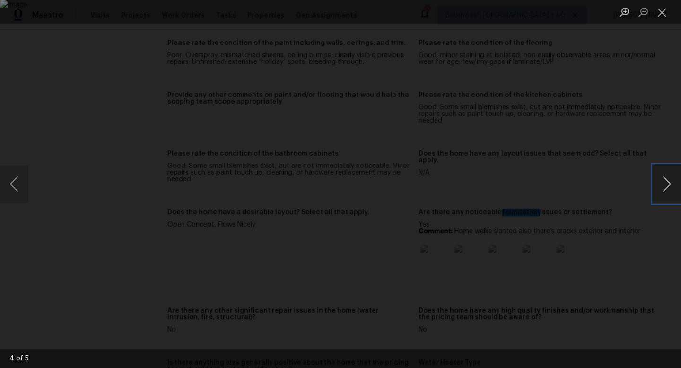
click at [664, 193] on button "Next image" at bounding box center [666, 184] width 28 height 38
click at [665, 10] on button "Close lightbox" at bounding box center [661, 12] width 19 height 17
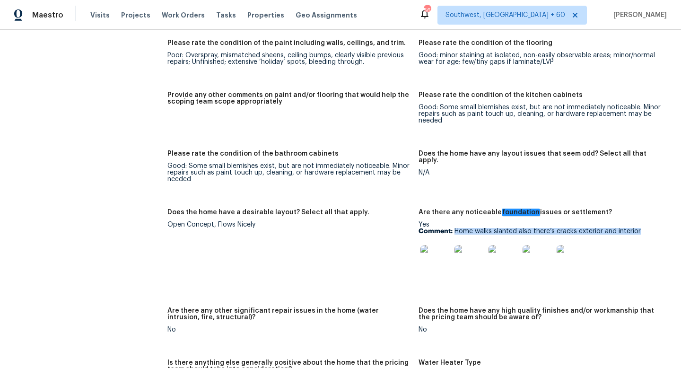
drag, startPoint x: 454, startPoint y: 217, endPoint x: 653, endPoint y: 216, distance: 199.0
click at [653, 228] on p "Comment: Home walks slanted also there’s cracks exterior and interior" at bounding box center [539, 231] width 243 height 7
copy p "Home walks slanted also there’s cracks exterior and interior"
click at [625, 228] on p "Comment: Home walks slanted also there’s cracks exterior and interior" at bounding box center [539, 231] width 243 height 7
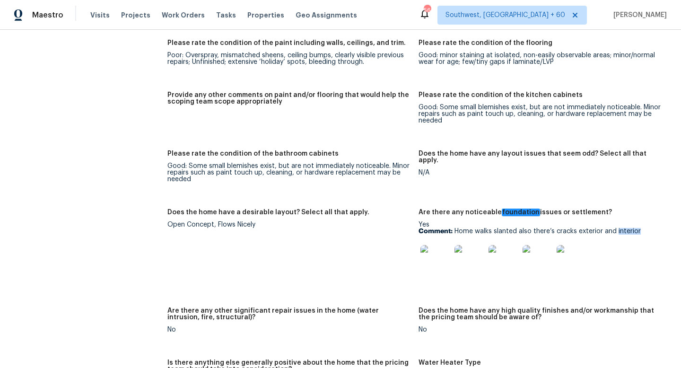
click at [577, 228] on p "Comment: Home walks slanted also there’s cracks exterior and interior" at bounding box center [539, 231] width 243 height 7
drag, startPoint x: 577, startPoint y: 217, endPoint x: 643, endPoint y: 217, distance: 65.7
click at [643, 228] on p "Comment: Home walks slanted also there’s cracks exterior and interior" at bounding box center [539, 231] width 243 height 7
click at [468, 246] on img at bounding box center [469, 260] width 30 height 30
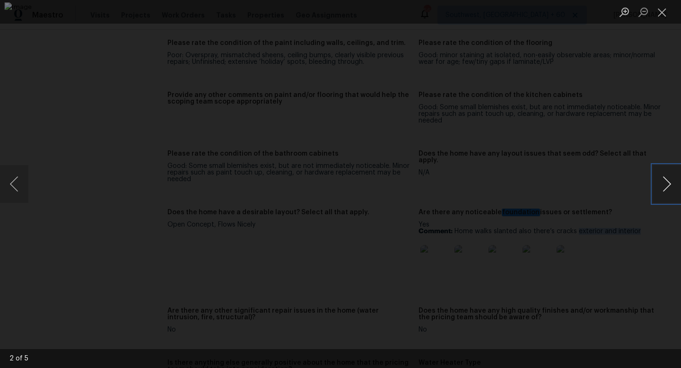
click at [669, 187] on button "Next image" at bounding box center [666, 184] width 28 height 38
click at [663, 12] on button "Close lightbox" at bounding box center [661, 12] width 19 height 17
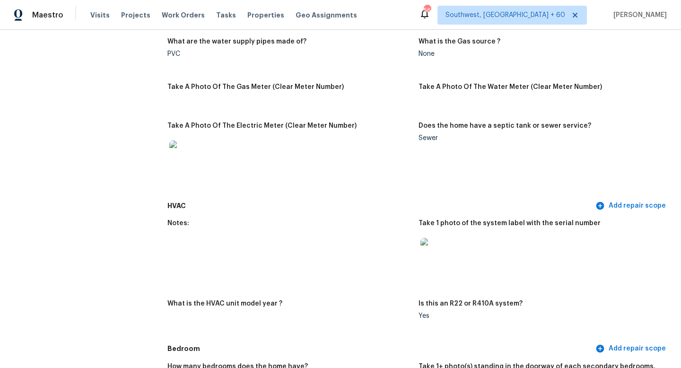
scroll to position [1999, 0]
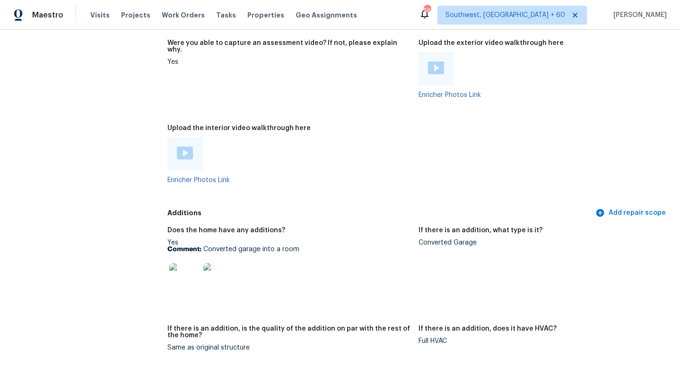
click at [435, 239] on div "Converted Garage" at bounding box center [539, 242] width 243 height 7
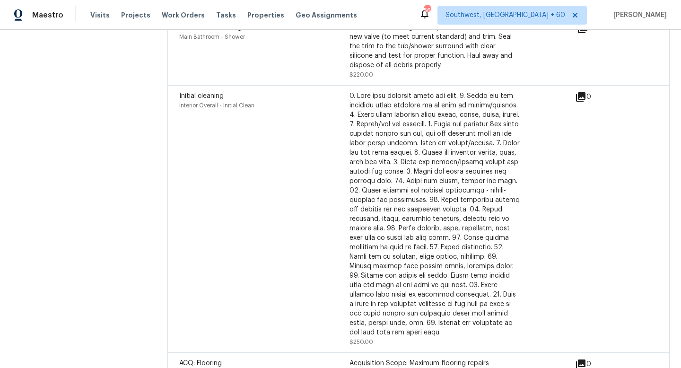
scroll to position [2494, 0]
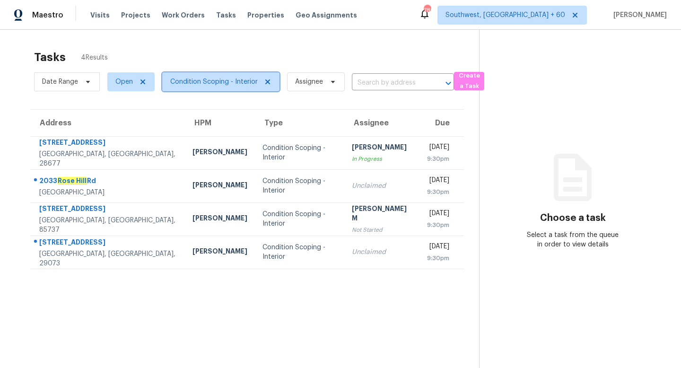
click at [267, 78] on icon at bounding box center [268, 82] width 8 height 8
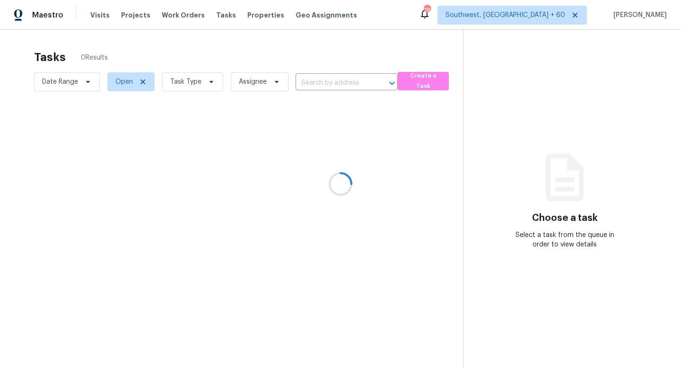
click at [206, 82] on div at bounding box center [340, 184] width 681 height 368
click at [208, 82] on div at bounding box center [340, 184] width 681 height 368
click at [212, 81] on div at bounding box center [340, 184] width 681 height 368
click at [210, 81] on div at bounding box center [340, 184] width 681 height 368
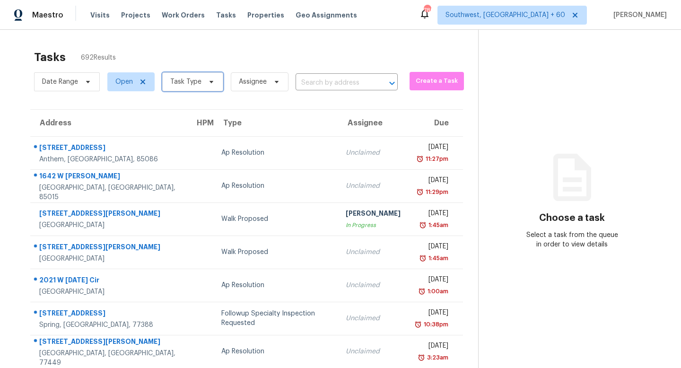
click at [211, 76] on span "Task Type" at bounding box center [192, 81] width 61 height 19
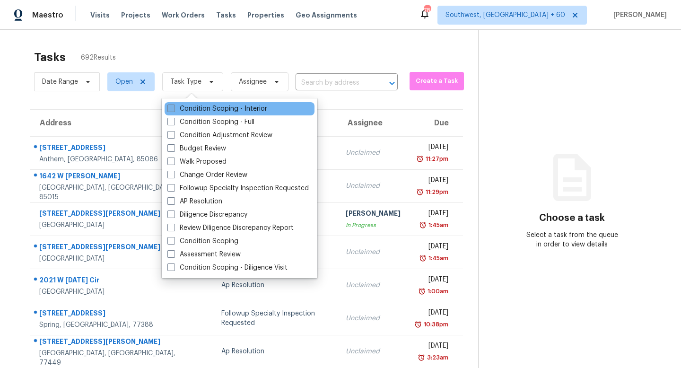
click at [225, 108] on label "Condition Scoping - Interior" at bounding box center [217, 108] width 100 height 9
click at [173, 108] on input "Condition Scoping - Interior" at bounding box center [170, 107] width 6 height 6
checkbox input "true"
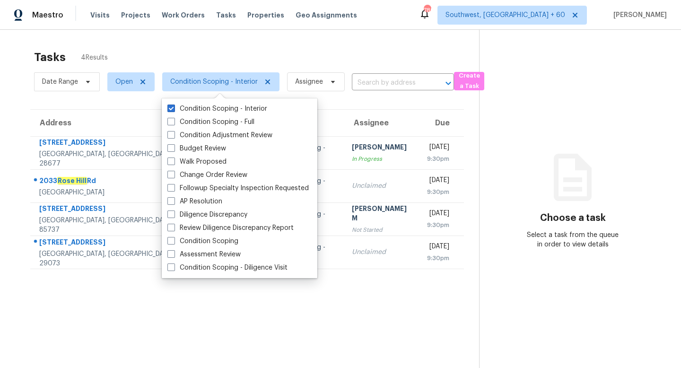
click at [254, 49] on div "Tasks 4 Results" at bounding box center [256, 57] width 445 height 25
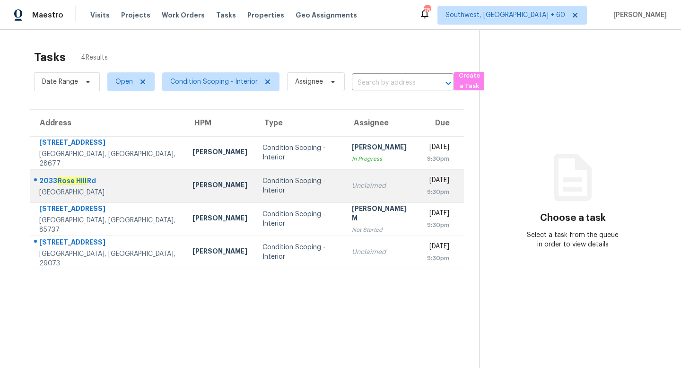
click at [262, 183] on div "Condition Scoping - Interior" at bounding box center [299, 185] width 74 height 19
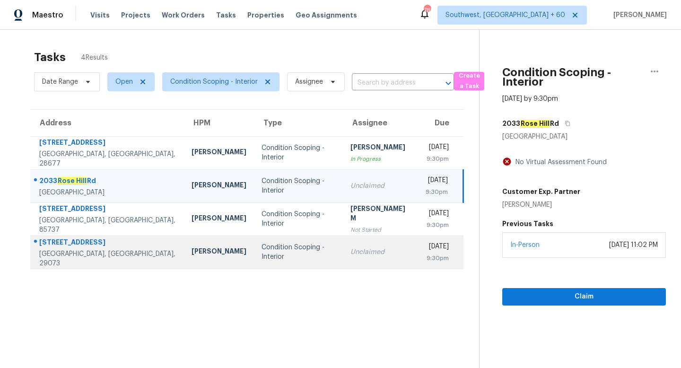
click at [365, 252] on div "Unclaimed" at bounding box center [380, 251] width 60 height 9
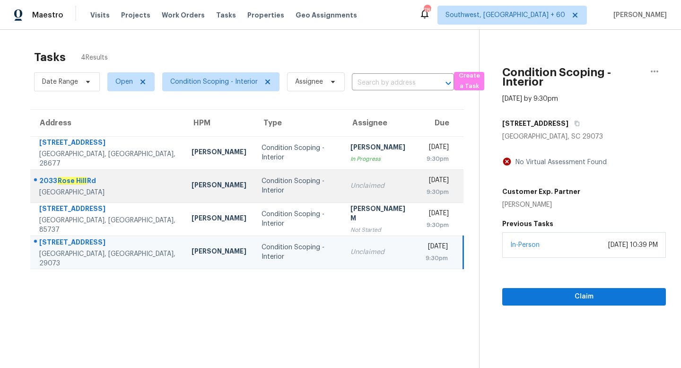
click at [365, 187] on div "Unclaimed" at bounding box center [380, 185] width 60 height 9
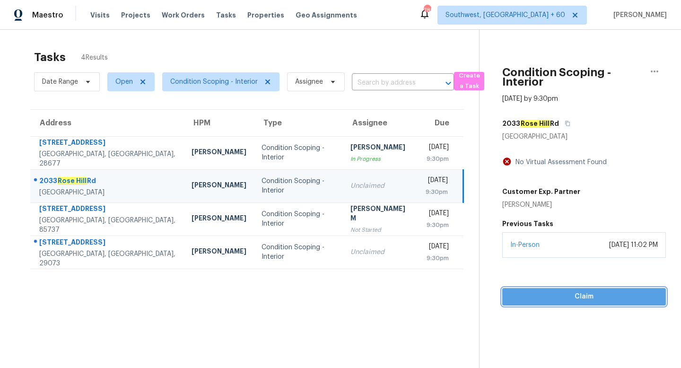
click at [537, 291] on span "Claim" at bounding box center [584, 297] width 148 height 12
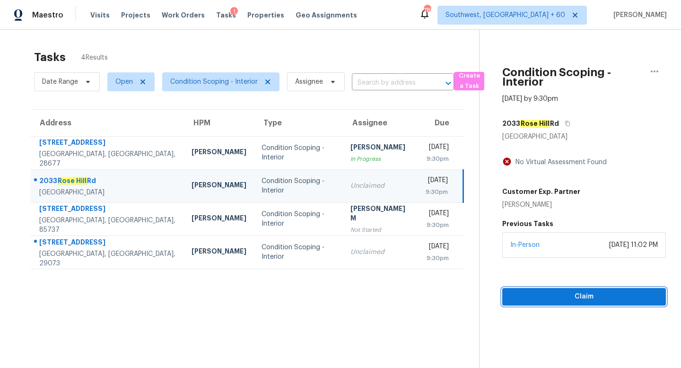
click at [537, 291] on span "Claim" at bounding box center [584, 297] width 148 height 12
click at [537, 300] on span "Start Assessment" at bounding box center [584, 297] width 148 height 12
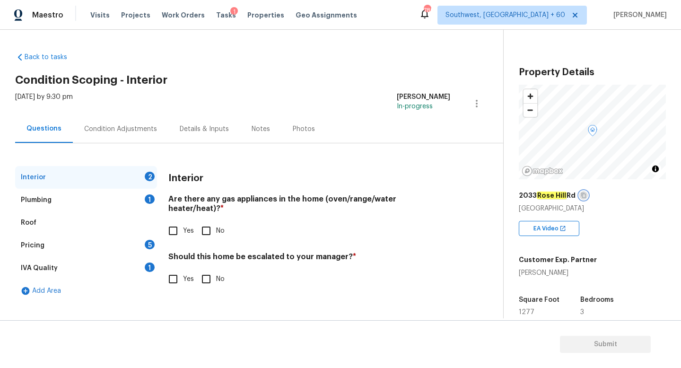
click at [582, 196] on icon "button" at bounding box center [583, 195] width 6 height 6
click at [209, 221] on input "No" at bounding box center [206, 231] width 20 height 20
checkbox input "true"
drag, startPoint x: 177, startPoint y: 285, endPoint x: 137, endPoint y: 294, distance: 41.5
click at [137, 294] on div "Interior 1 Plumbing 1 Roof Pricing 5 IVA Quality 1 Add Area Interior Are there …" at bounding box center [247, 234] width 465 height 136
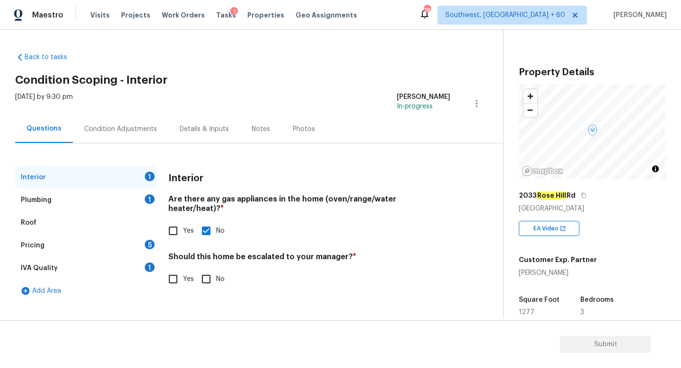
click at [96, 208] on div "Plumbing 1" at bounding box center [86, 200] width 142 height 23
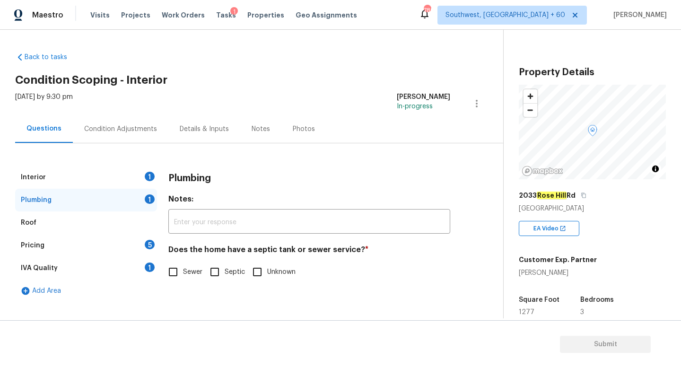
click at [168, 274] on input "Sewer" at bounding box center [173, 272] width 20 height 20
checkbox input "true"
click at [107, 219] on div "Roof" at bounding box center [86, 222] width 142 height 23
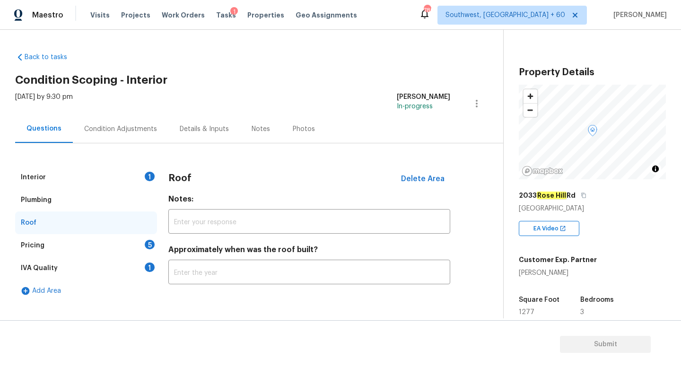
click at [88, 163] on div "Interior 1 Plumbing Roof Pricing 5 IVA Quality 1 Add Area Roof Delete Area Note…" at bounding box center [247, 222] width 465 height 159
click at [88, 178] on div "Interior 1" at bounding box center [86, 177] width 142 height 23
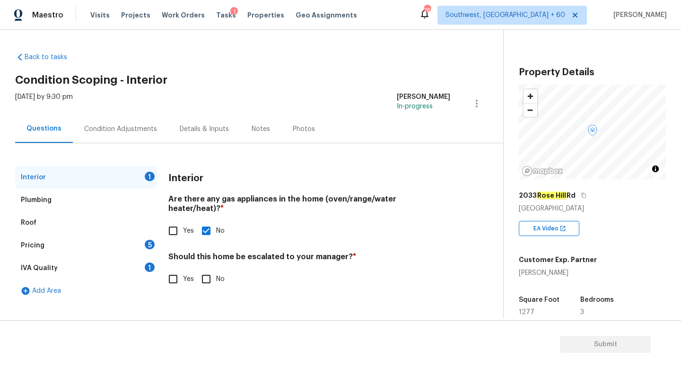
click at [208, 273] on input "No" at bounding box center [206, 279] width 20 height 20
checkbox input "true"
click at [93, 199] on div "Plumbing" at bounding box center [86, 200] width 142 height 23
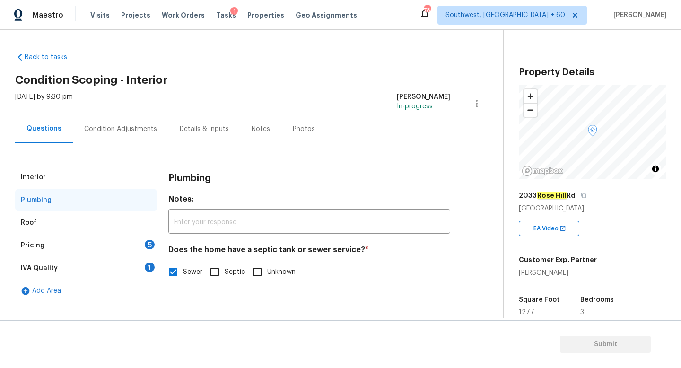
click at [86, 223] on div "Roof" at bounding box center [86, 222] width 142 height 23
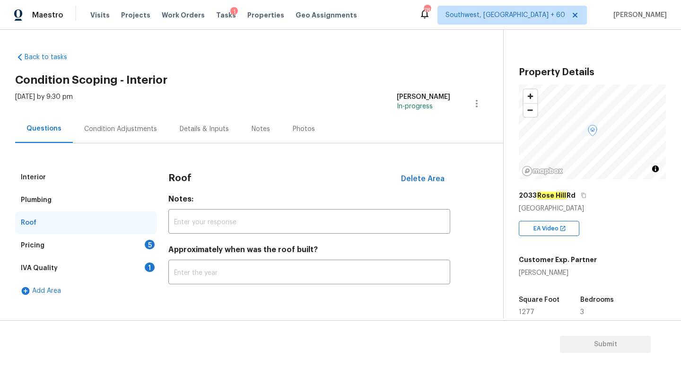
click at [84, 245] on div "Pricing 5" at bounding box center [86, 245] width 142 height 23
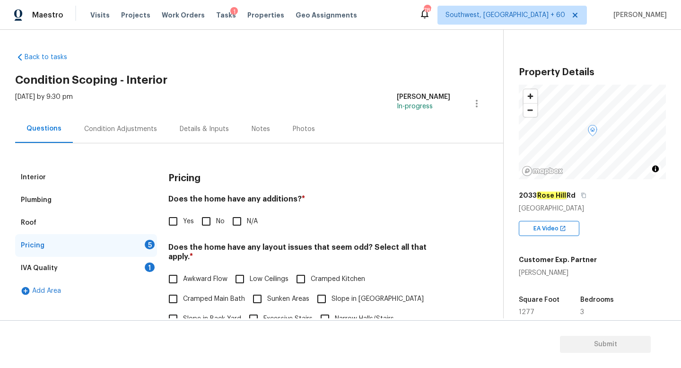
click at [168, 222] on input "Yes" at bounding box center [173, 221] width 20 height 20
checkbox input "true"
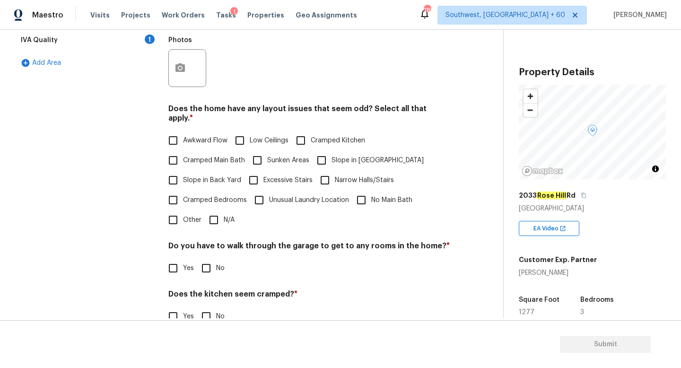
scroll to position [231, 0]
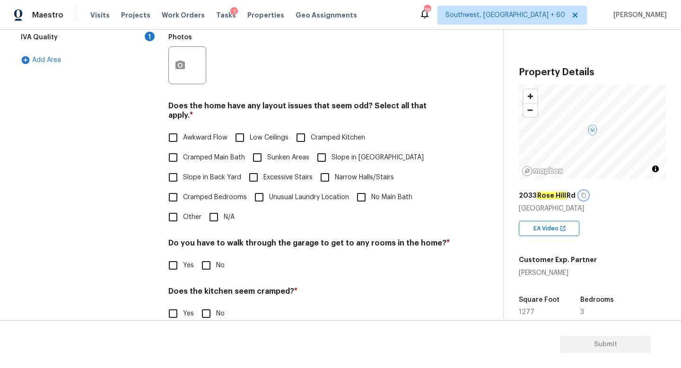
click at [586, 195] on icon "button" at bounding box center [583, 195] width 6 height 6
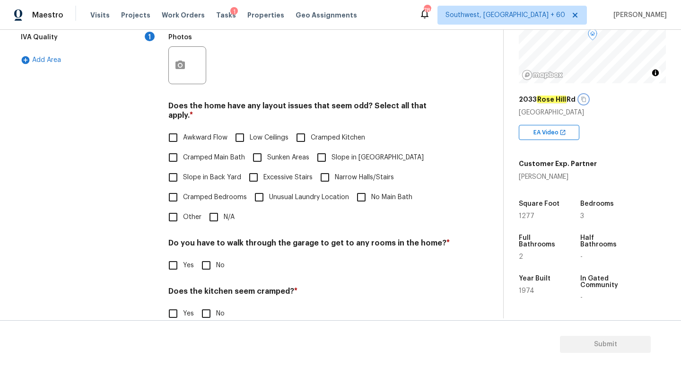
scroll to position [96, 0]
click at [219, 208] on input "N/A" at bounding box center [214, 217] width 20 height 20
checkbox input "true"
click at [207, 257] on input "No" at bounding box center [206, 265] width 20 height 20
checkbox input "true"
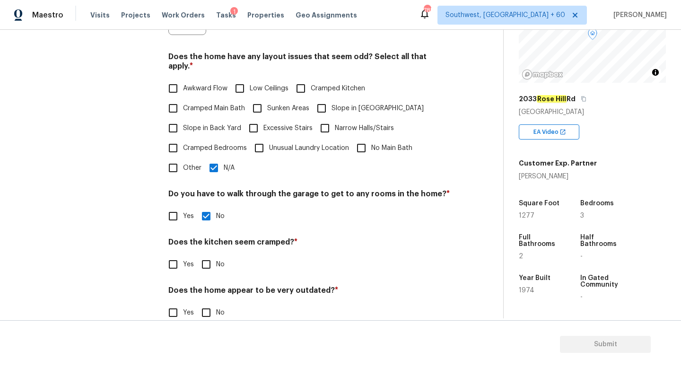
scroll to position [289, 0]
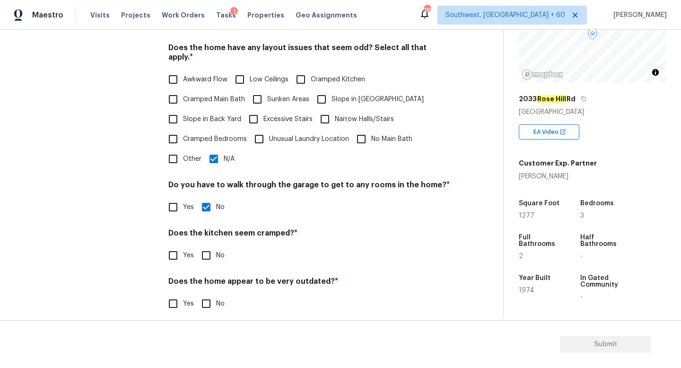
click at [207, 247] on input "No" at bounding box center [206, 255] width 20 height 20
checkbox input "true"
click at [204, 296] on input "No" at bounding box center [206, 304] width 20 height 20
checkbox input "true"
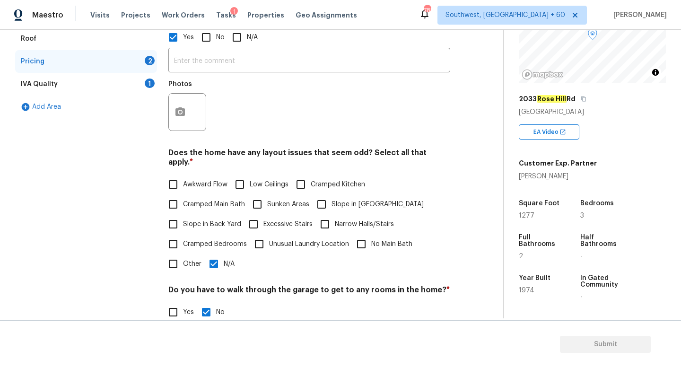
scroll to position [97, 0]
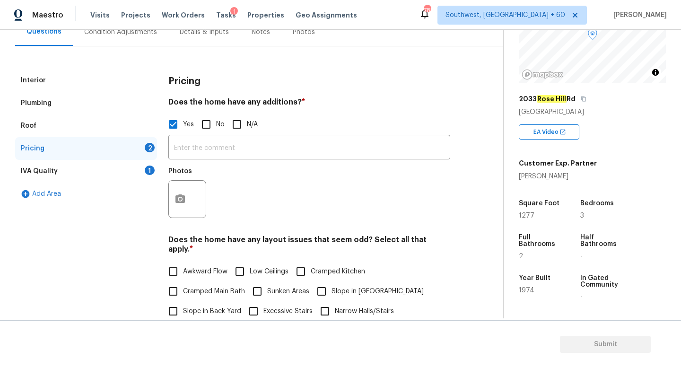
click at [130, 164] on div "IVA Quality 1" at bounding box center [86, 171] width 142 height 23
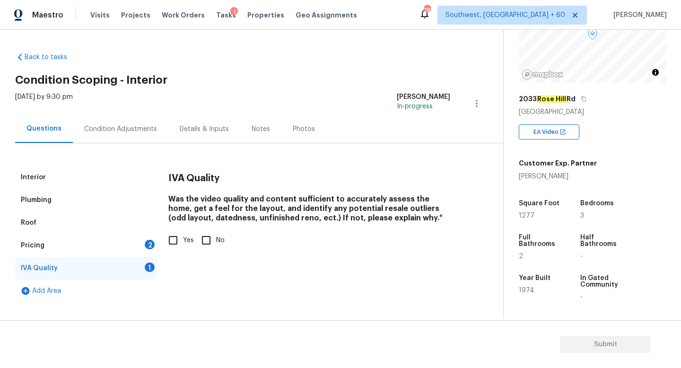
click at [179, 241] on input "Yes" at bounding box center [173, 240] width 20 height 20
checkbox input "true"
click at [127, 250] on div "Pricing 2" at bounding box center [86, 245] width 142 height 23
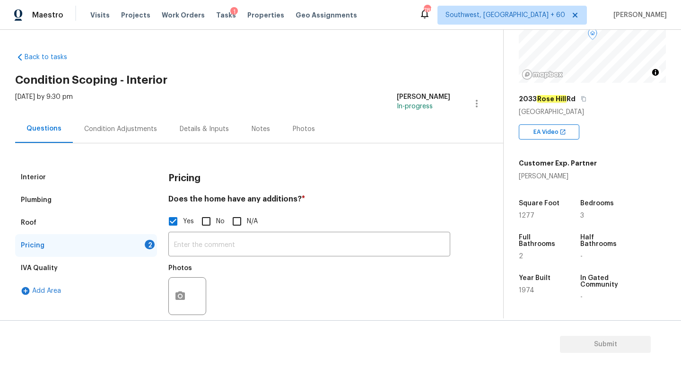
click at [190, 286] on div at bounding box center [187, 296] width 38 height 38
click at [181, 292] on icon "button" at bounding box center [179, 295] width 9 height 9
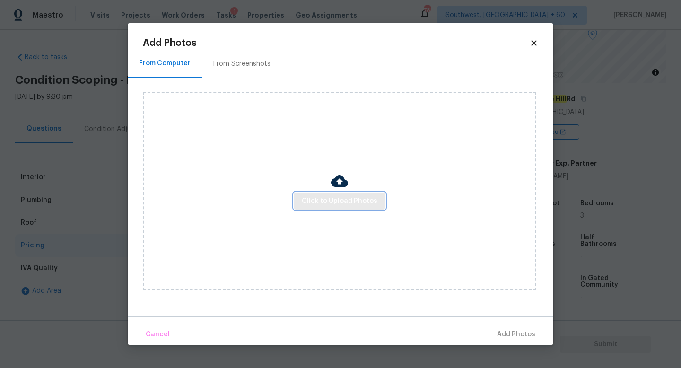
click at [338, 207] on button "Click to Upload Photos" at bounding box center [339, 200] width 91 height 17
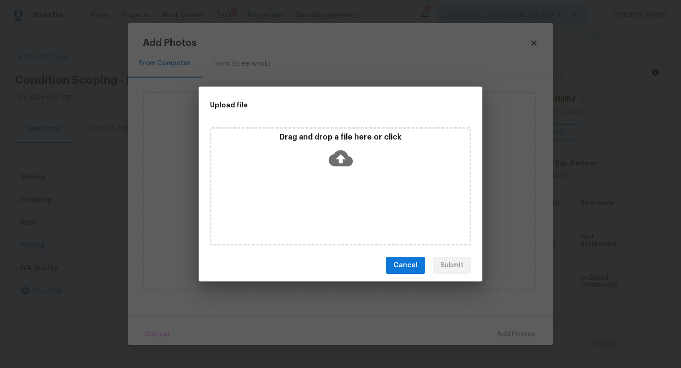
click at [346, 149] on icon at bounding box center [340, 158] width 24 height 24
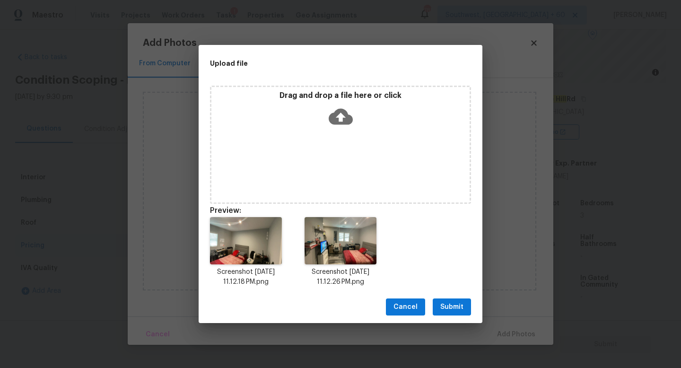
click at [447, 303] on span "Submit" at bounding box center [451, 307] width 23 height 12
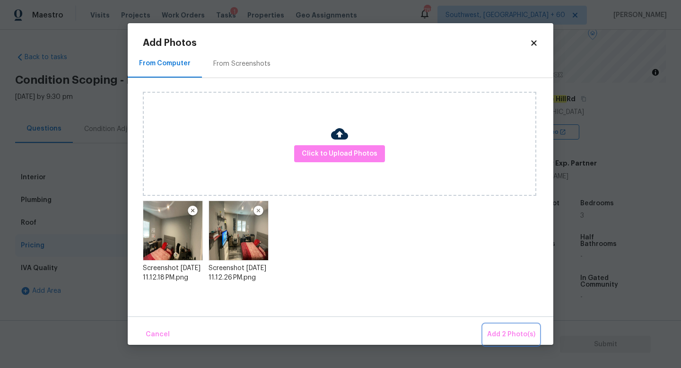
click at [516, 335] on span "Add 2 Photo(s)" at bounding box center [511, 334] width 48 height 12
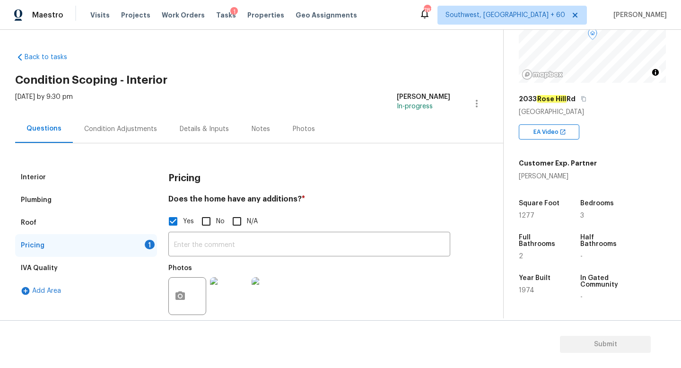
click at [110, 123] on div "Condition Adjustments" at bounding box center [120, 129] width 95 height 28
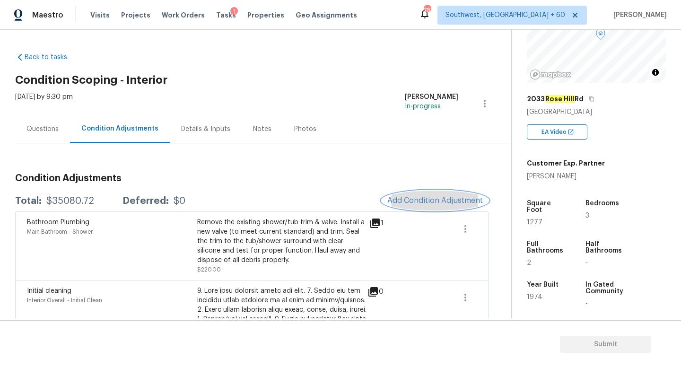
click at [413, 202] on span "Add Condition Adjustment" at bounding box center [434, 200] width 95 height 9
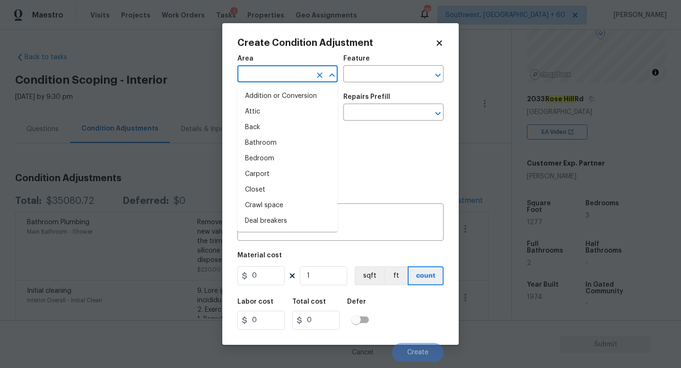
click at [308, 74] on input "text" at bounding box center [274, 75] width 74 height 15
click at [317, 95] on li "Addition or Conversion" at bounding box center [287, 96] width 100 height 16
type input "Addition or Conversion"
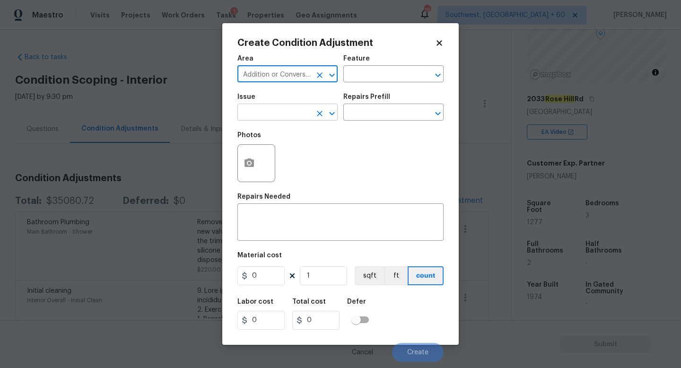
click at [302, 112] on input "text" at bounding box center [274, 113] width 74 height 15
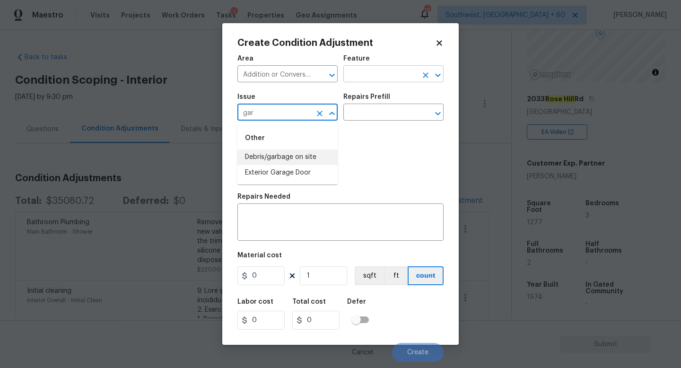
type input "gar"
click at [398, 72] on input "text" at bounding box center [380, 75] width 74 height 15
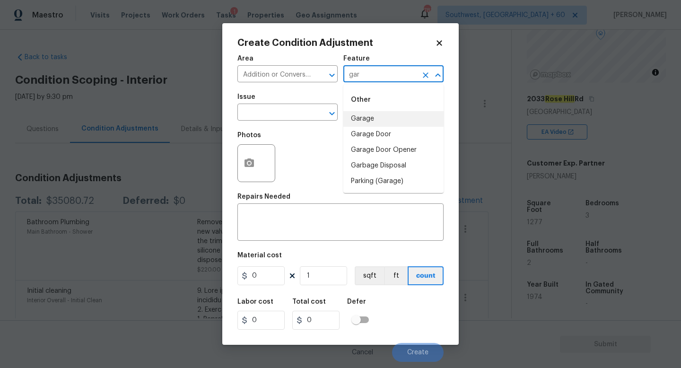
click at [429, 115] on li "Garage" at bounding box center [393, 119] width 100 height 16
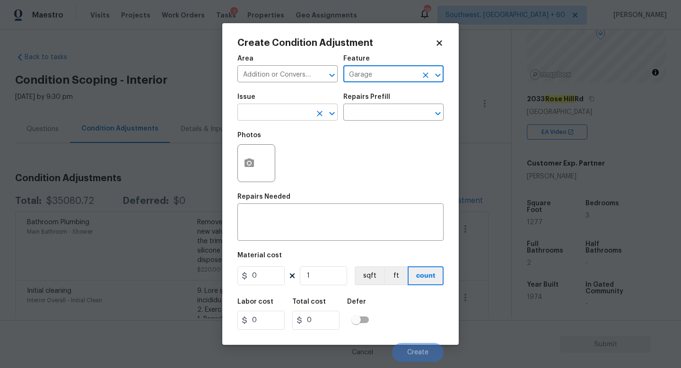
click at [322, 111] on icon "Clear" at bounding box center [319, 113] width 9 height 9
type input "Garage"
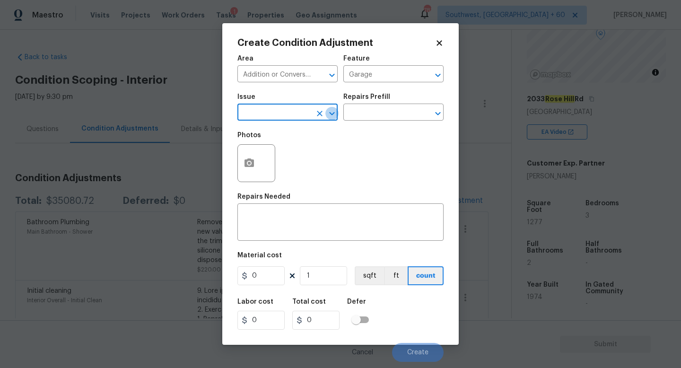
click at [331, 115] on icon "Open" at bounding box center [331, 113] width 11 height 11
click at [297, 175] on li "Exterior Garage Door" at bounding box center [287, 173] width 100 height 16
type input "Exterior Garage Door"
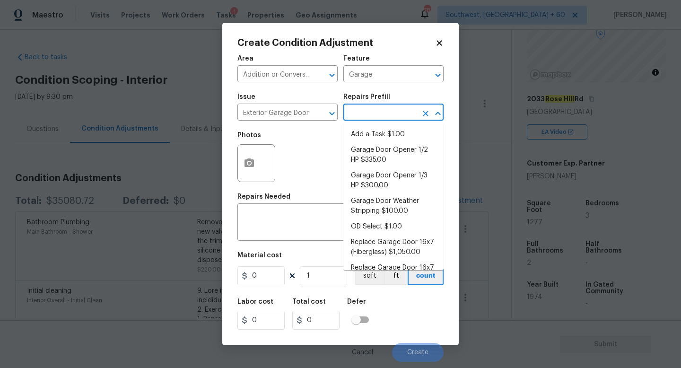
click at [378, 109] on input "text" at bounding box center [380, 113] width 74 height 15
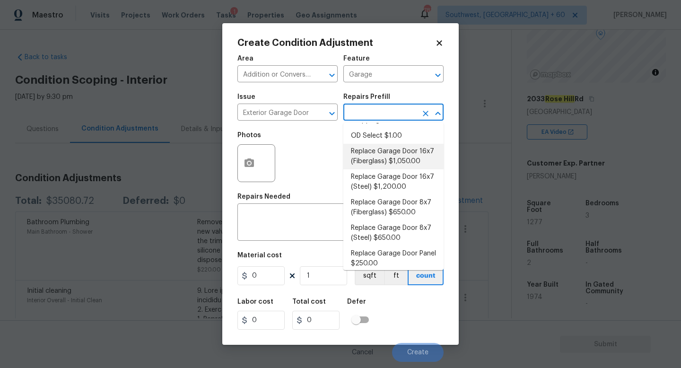
scroll to position [96, 0]
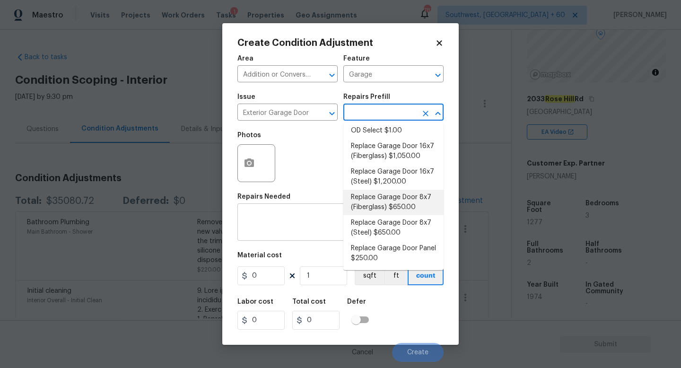
click at [309, 218] on textarea at bounding box center [340, 223] width 195 height 20
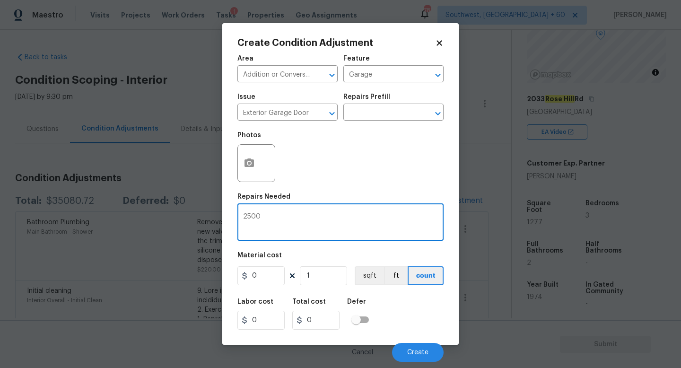
click at [258, 210] on div "2500 x ​" at bounding box center [340, 223] width 206 height 35
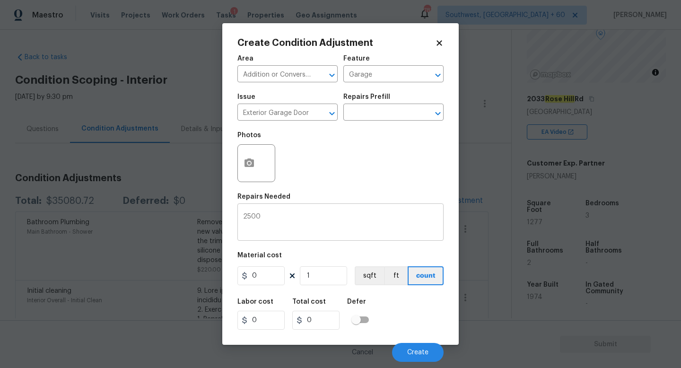
click at [258, 210] on div "2500 x ​" at bounding box center [340, 223] width 206 height 35
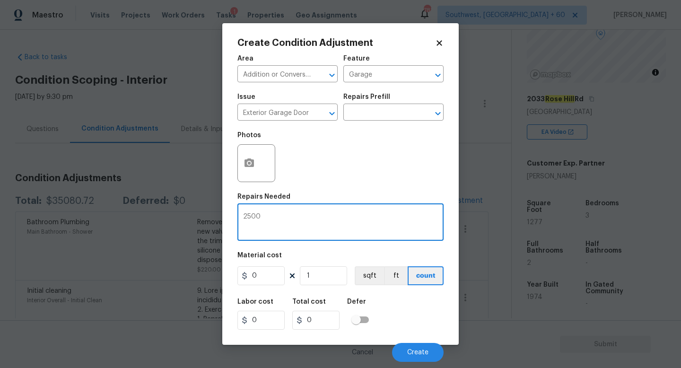
click at [258, 214] on textarea "2500" at bounding box center [340, 223] width 195 height 20
click at [274, 219] on textarea "converted garage into original condition" at bounding box center [340, 223] width 195 height 20
type textarea "convert garage into original condition"
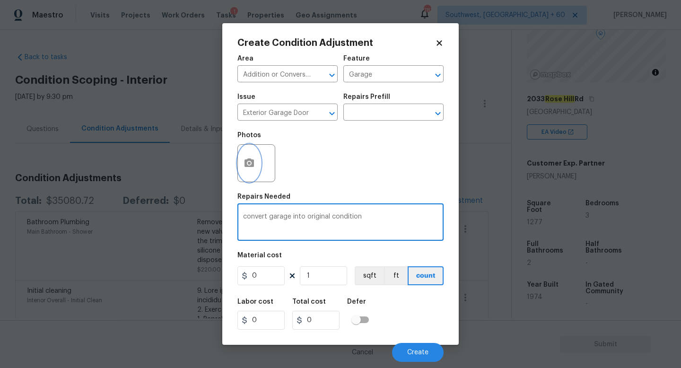
click at [258, 158] on button "button" at bounding box center [249, 163] width 23 height 37
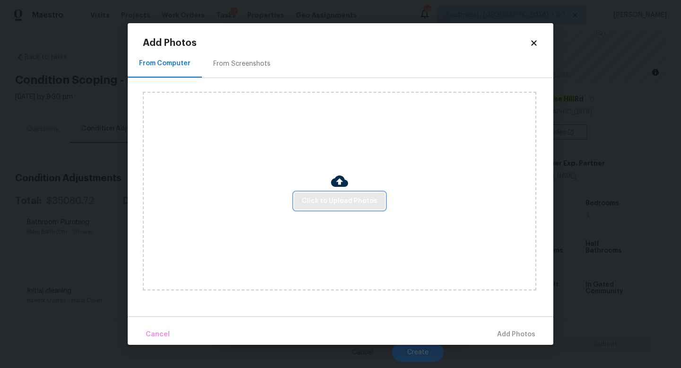
click at [375, 201] on button "Click to Upload Photos" at bounding box center [339, 200] width 91 height 17
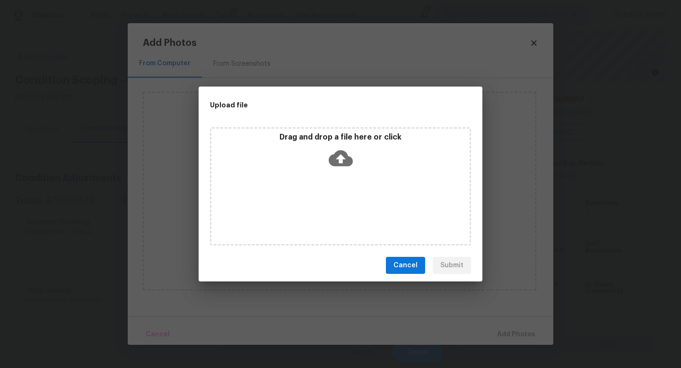
click at [345, 155] on icon at bounding box center [340, 158] width 24 height 16
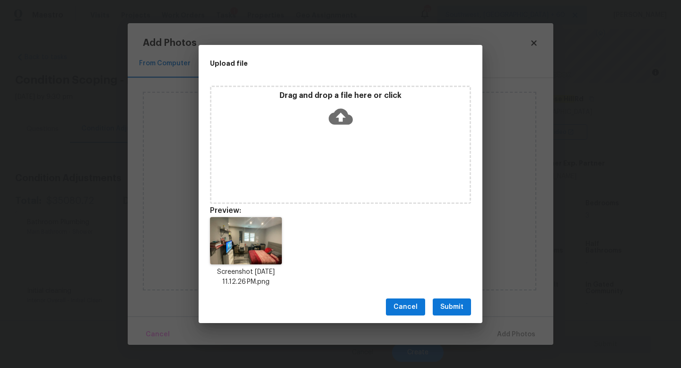
click at [451, 302] on span "Submit" at bounding box center [451, 307] width 23 height 12
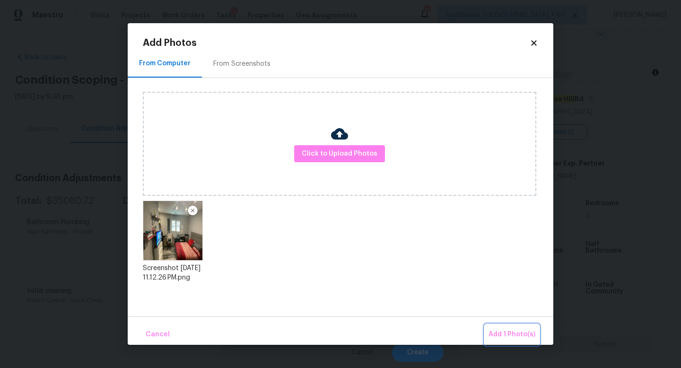
click at [495, 337] on span "Add 1 Photo(s)" at bounding box center [511, 334] width 47 height 12
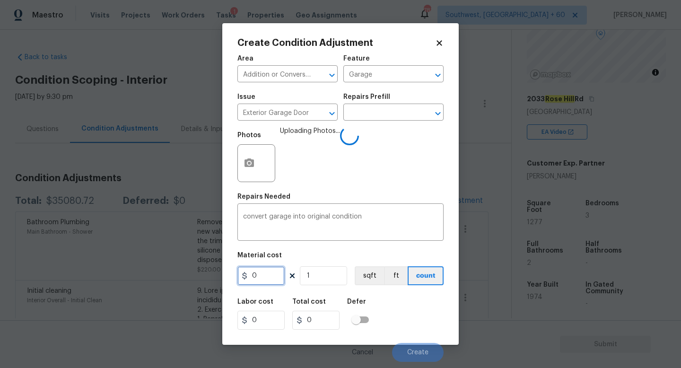
click at [266, 277] on input "0" at bounding box center [260, 275] width 47 height 19
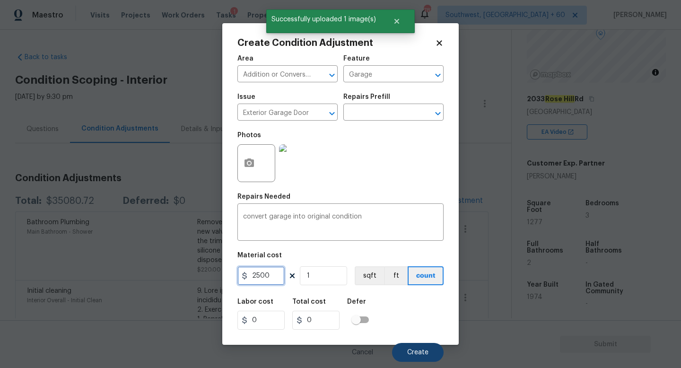
type input "2500"
click at [412, 353] on span "Create" at bounding box center [417, 352] width 21 height 7
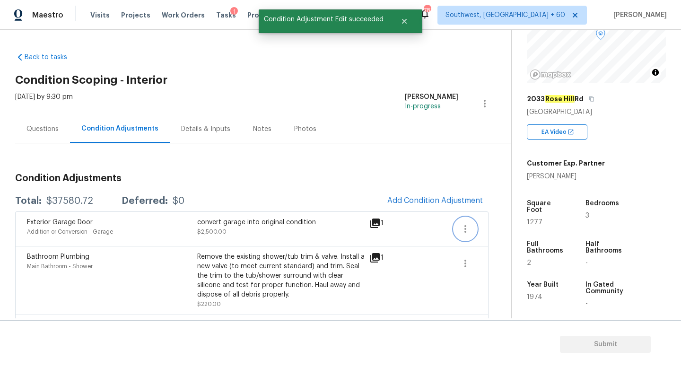
click at [461, 230] on icon "button" at bounding box center [464, 228] width 11 height 11
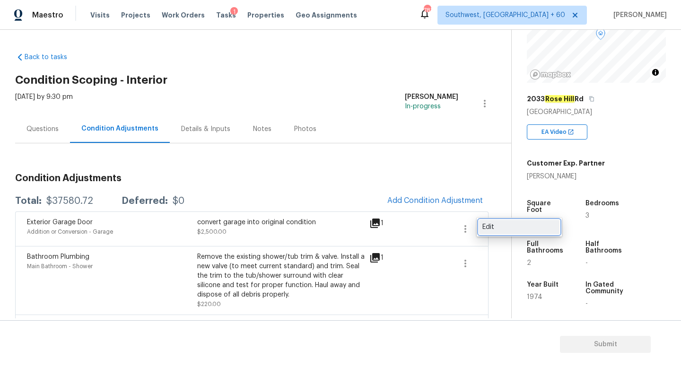
click at [497, 227] on div "Edit" at bounding box center [519, 226] width 74 height 9
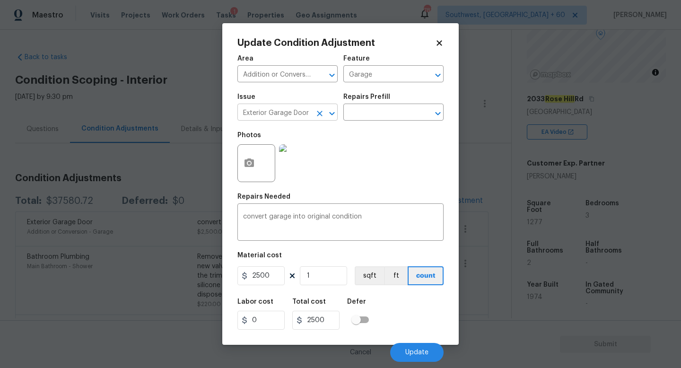
click at [260, 118] on input "Exterior Garage Door" at bounding box center [274, 113] width 74 height 15
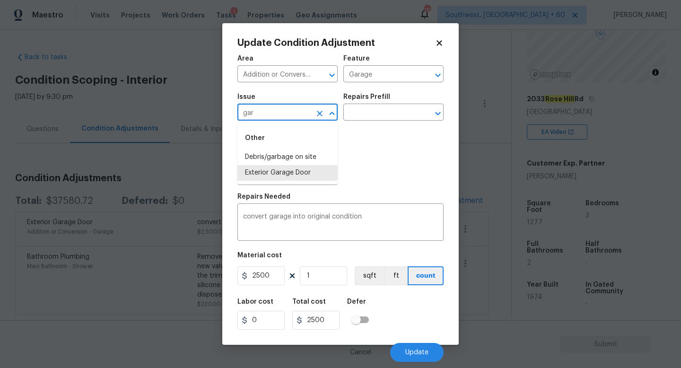
type input "gara"
click at [301, 135] on div "Other" at bounding box center [287, 138] width 100 height 23
click at [321, 114] on icon "Clear" at bounding box center [319, 113] width 9 height 9
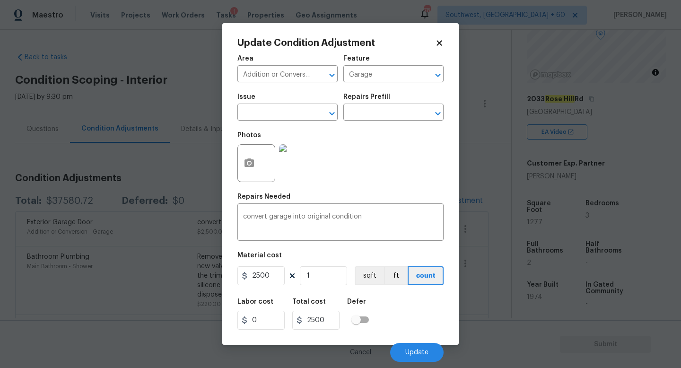
click at [369, 141] on div "Photos" at bounding box center [340, 156] width 206 height 61
click at [429, 351] on button "Update" at bounding box center [416, 352] width 53 height 19
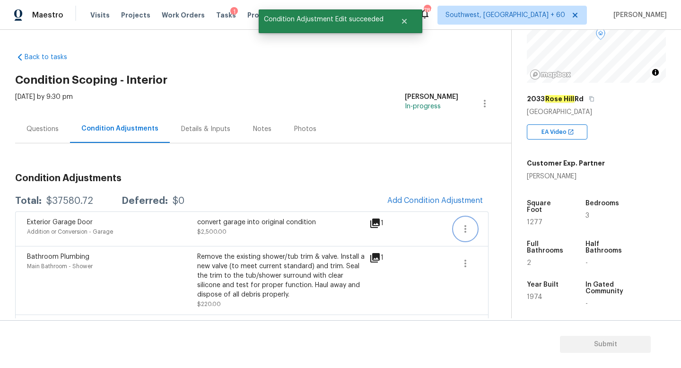
click at [462, 230] on icon "button" at bounding box center [464, 228] width 11 height 11
click at [482, 229] on div "Edit" at bounding box center [519, 226] width 74 height 9
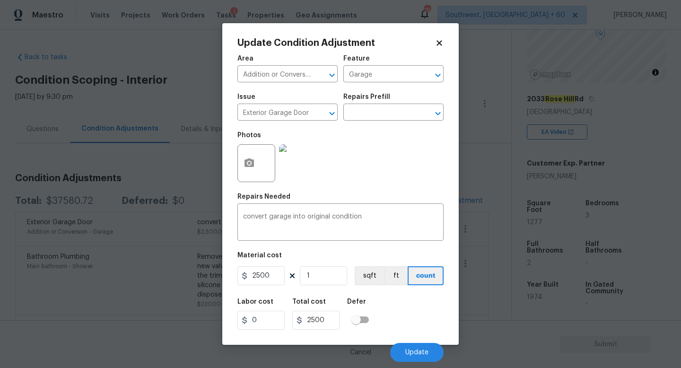
click at [289, 166] on img at bounding box center [298, 163] width 38 height 38
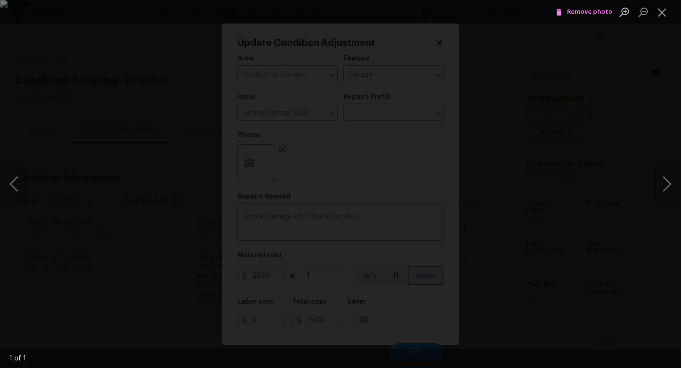
click at [604, 96] on div "Lightbox" at bounding box center [340, 184] width 681 height 368
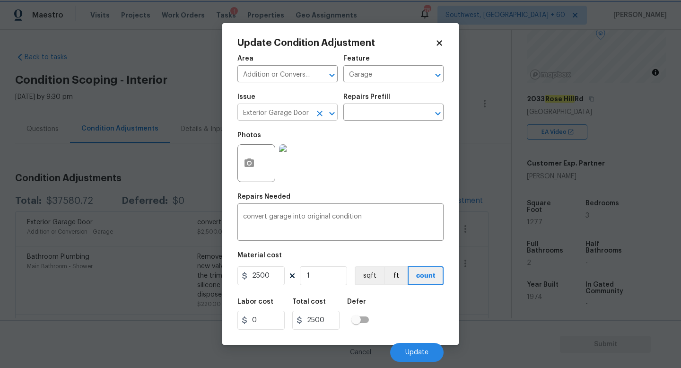
click at [317, 111] on icon "Clear" at bounding box center [320, 114] width 6 height 6
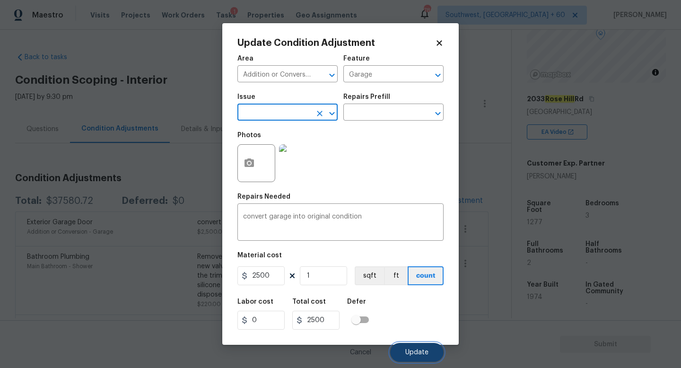
click at [414, 354] on span "Update" at bounding box center [416, 352] width 23 height 7
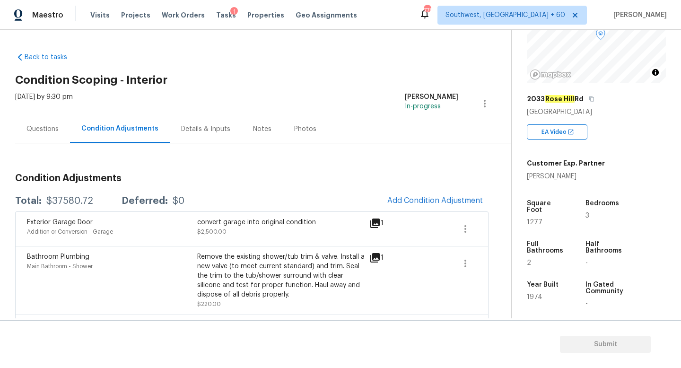
click at [50, 128] on div "Questions" at bounding box center [42, 128] width 32 height 9
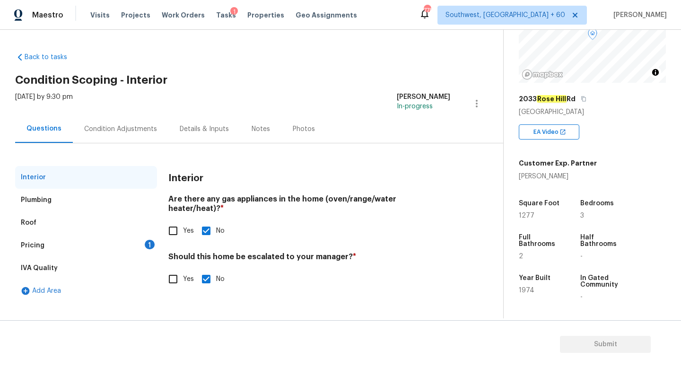
click at [175, 272] on input "Yes" at bounding box center [173, 279] width 20 height 20
checkbox input "true"
checkbox input "false"
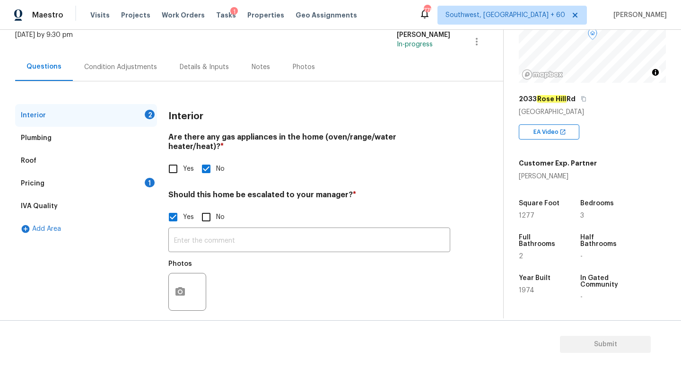
scroll to position [65, 0]
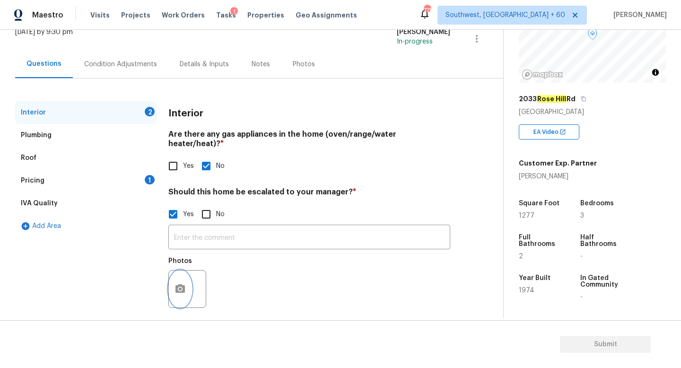
click at [185, 283] on icon "button" at bounding box center [179, 288] width 11 height 11
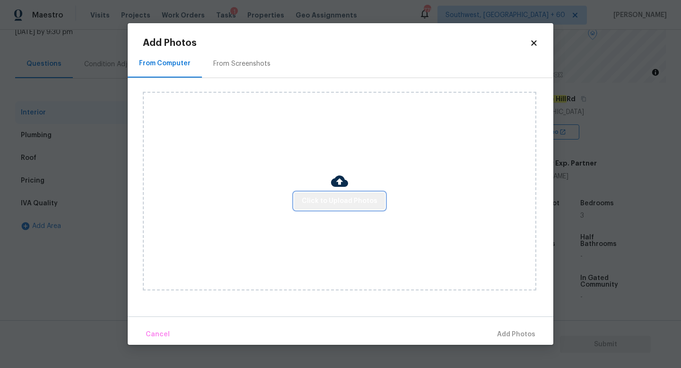
click at [362, 196] on span "Click to Upload Photos" at bounding box center [340, 201] width 76 height 12
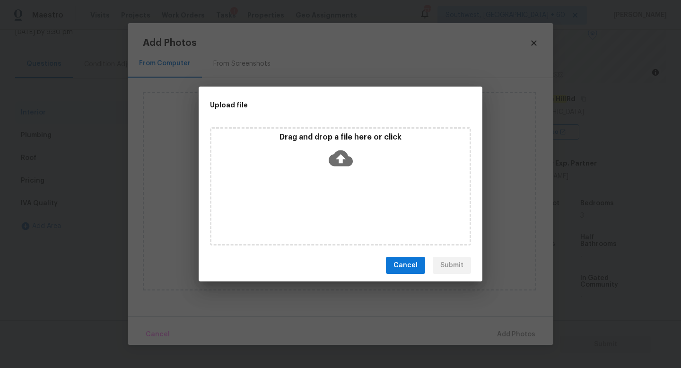
click at [338, 162] on icon at bounding box center [340, 158] width 24 height 24
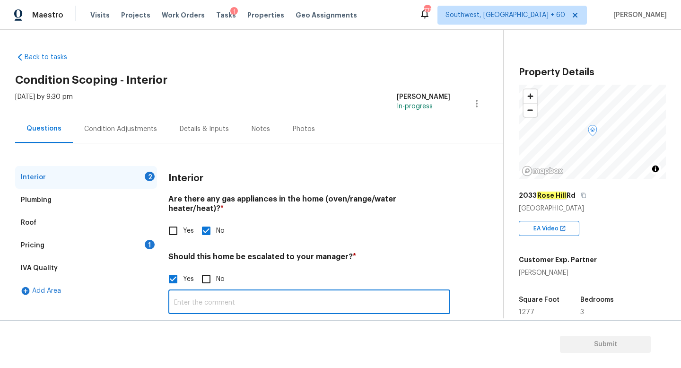
scroll to position [96, 0]
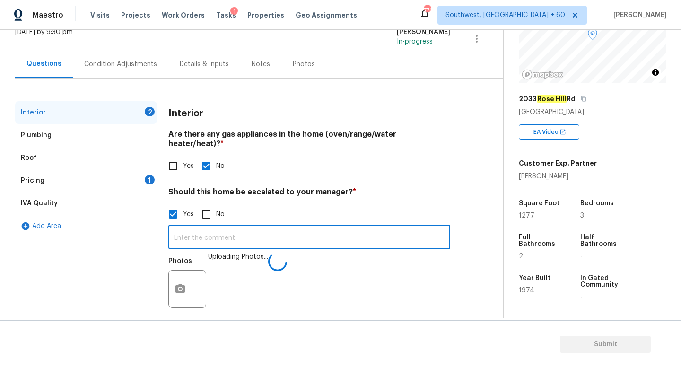
click at [270, 228] on input "text" at bounding box center [309, 238] width 282 height 22
paste input "Home walks slanted also there’s cracks exterior and interior"
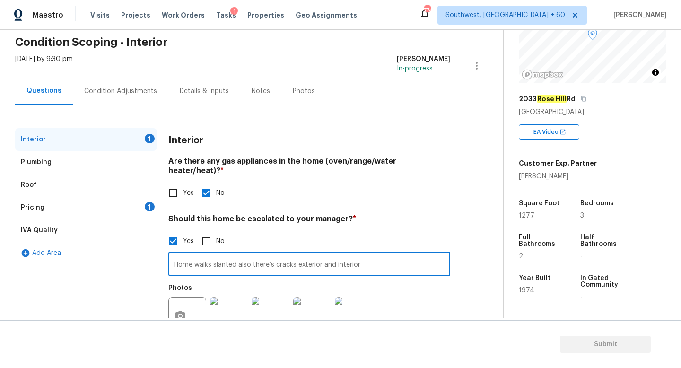
scroll to position [65, 0]
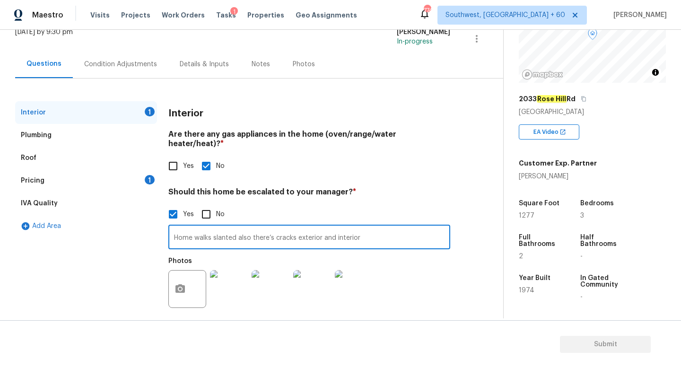
type input "Home walks slanted also there’s cracks exterior and interior"
click at [61, 184] on div "Pricing 1" at bounding box center [86, 180] width 142 height 23
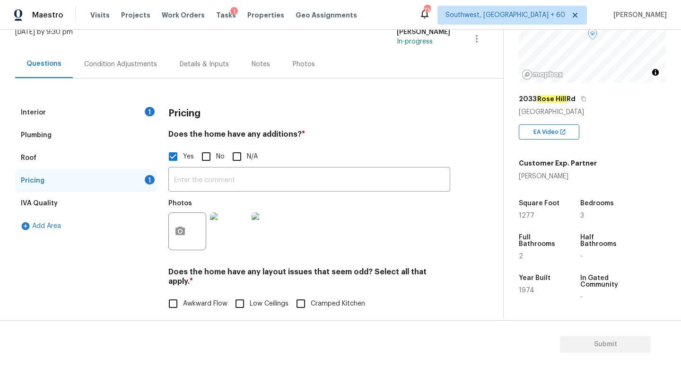
click at [112, 68] on div "Condition Adjustments" at bounding box center [120, 64] width 73 height 9
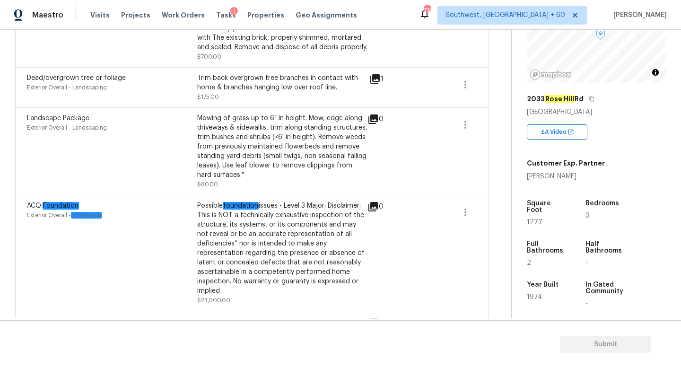
scroll to position [695, 0]
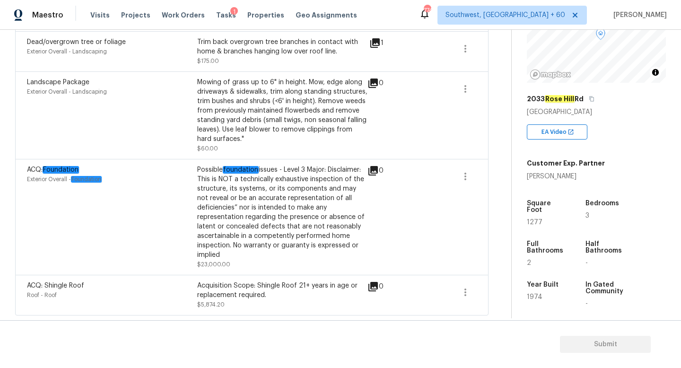
click at [65, 180] on span "Exterior Overall - Foundation" at bounding box center [64, 179] width 75 height 6
drag, startPoint x: 26, startPoint y: 169, endPoint x: 122, endPoint y: 181, distance: 97.7
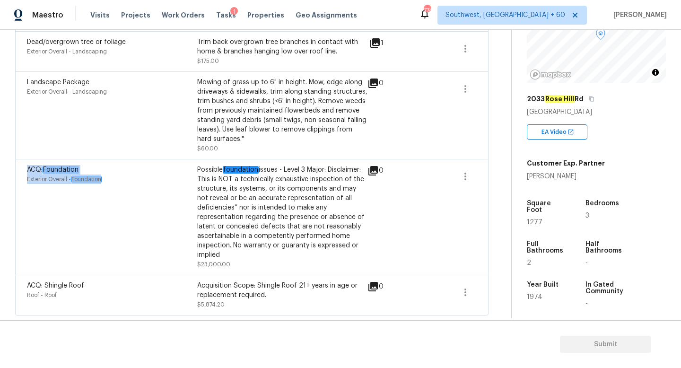
click at [122, 181] on div "ACQ: Foundation Exterior Overall - Foundation Possible foundation issues - Leve…" at bounding box center [251, 217] width 473 height 116
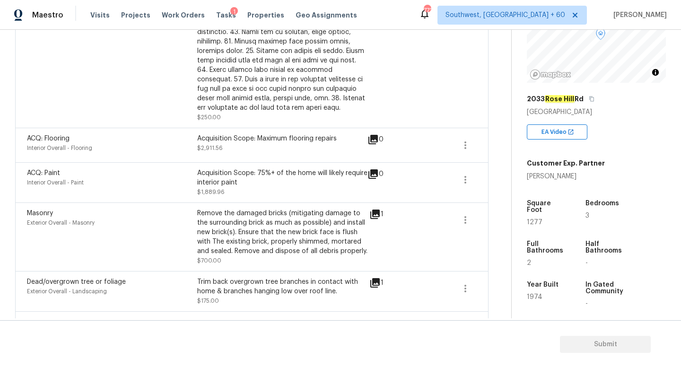
scroll to position [460, 0]
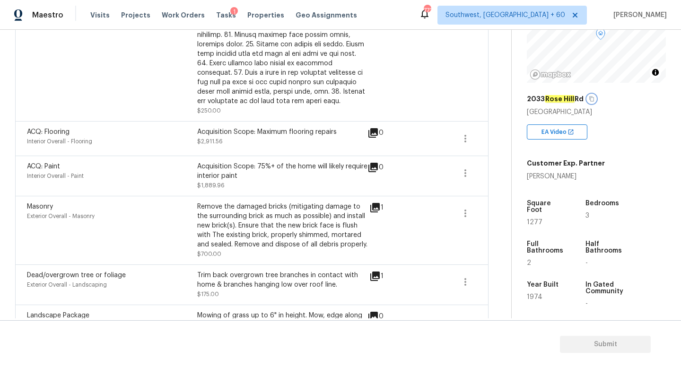
click at [591, 99] on icon "button" at bounding box center [591, 99] width 6 height 6
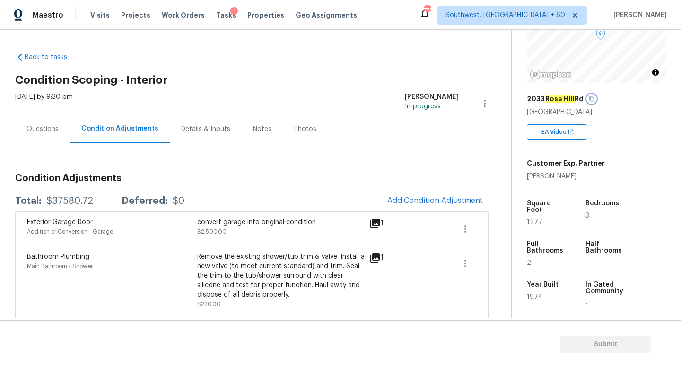
scroll to position [2, 0]
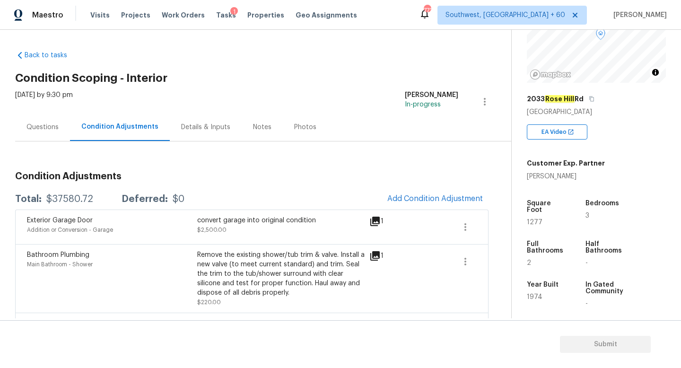
click at [71, 193] on div "Total: $37580.72 Deferred: $0 Add Condition Adjustment" at bounding box center [251, 199] width 473 height 21
click at [71, 199] on div "$37580.72" at bounding box center [69, 198] width 47 height 9
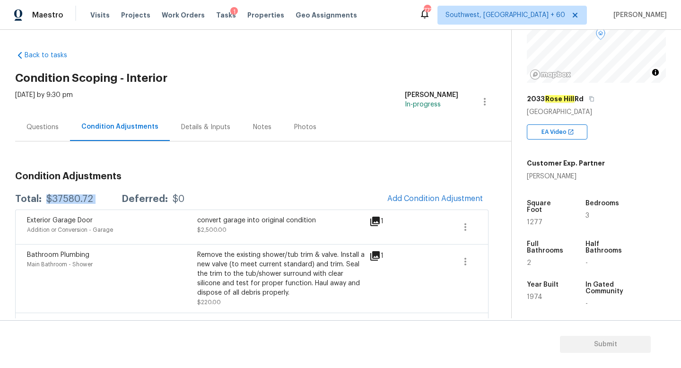
copy div "$37580.72"
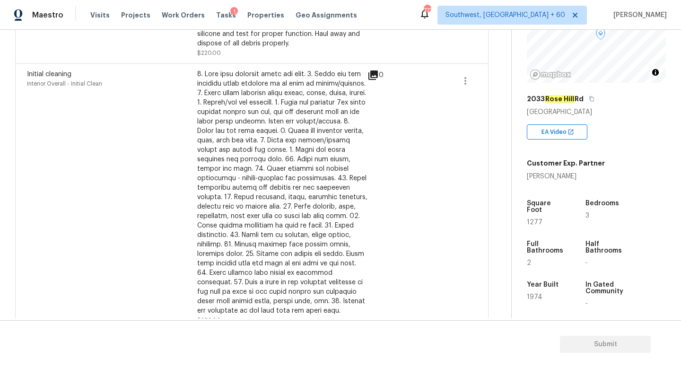
scroll to position [0, 0]
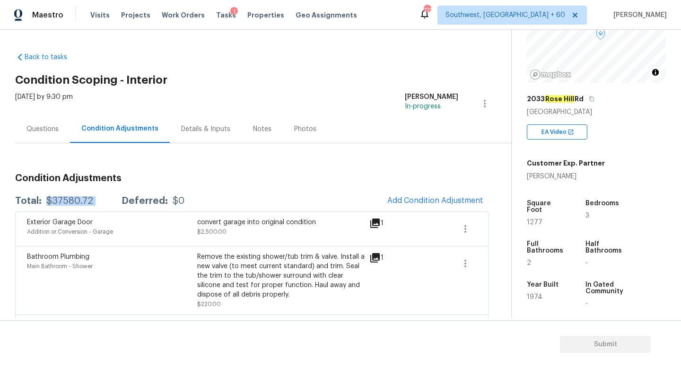
copy div "$37580.72"
click at [55, 125] on div "Questions" at bounding box center [42, 128] width 32 height 9
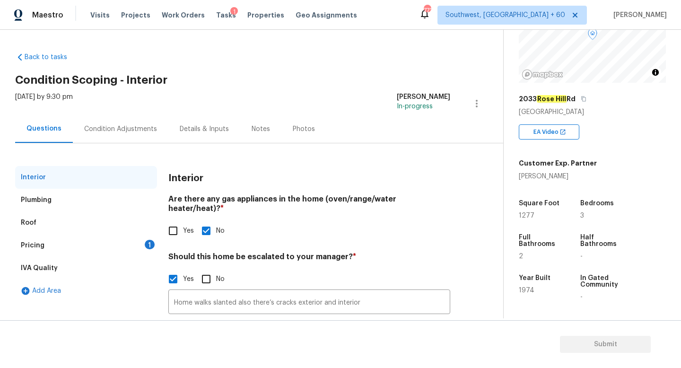
scroll to position [65, 0]
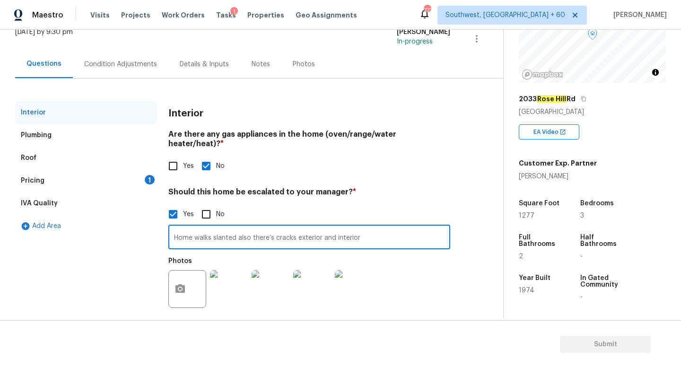
click at [229, 231] on input "Home walks slanted also there’s cracks exterior and interior" at bounding box center [309, 238] width 282 height 22
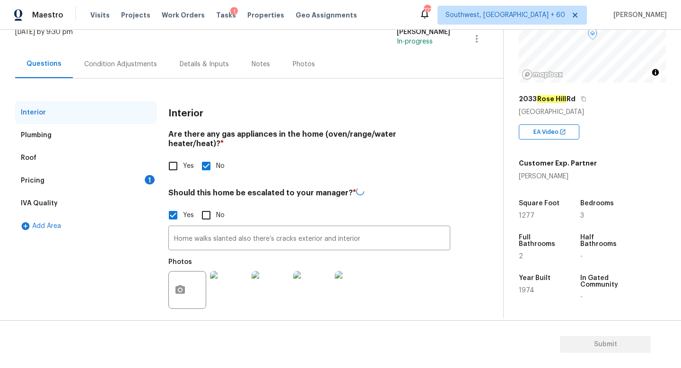
click at [95, 138] on div "Plumbing" at bounding box center [86, 135] width 142 height 23
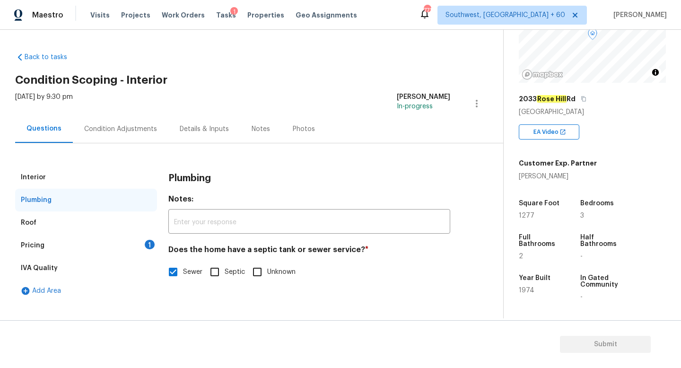
click at [91, 216] on div "Roof" at bounding box center [86, 222] width 142 height 23
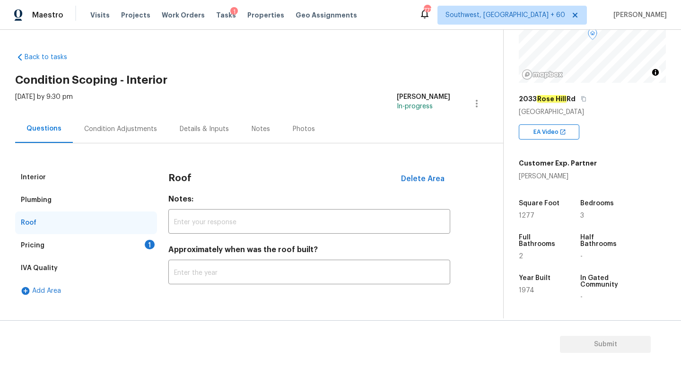
click at [82, 237] on div "Pricing 1" at bounding box center [86, 245] width 142 height 23
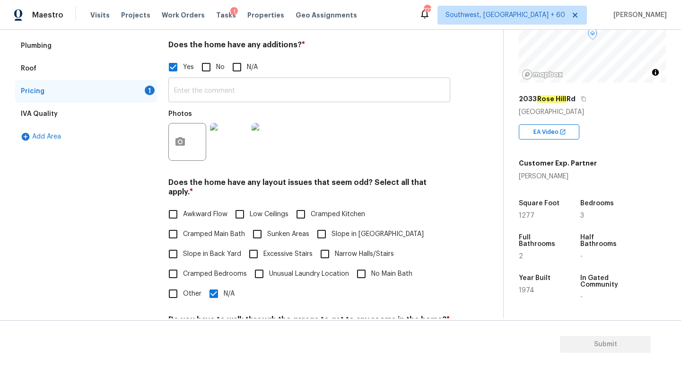
scroll to position [152, 0]
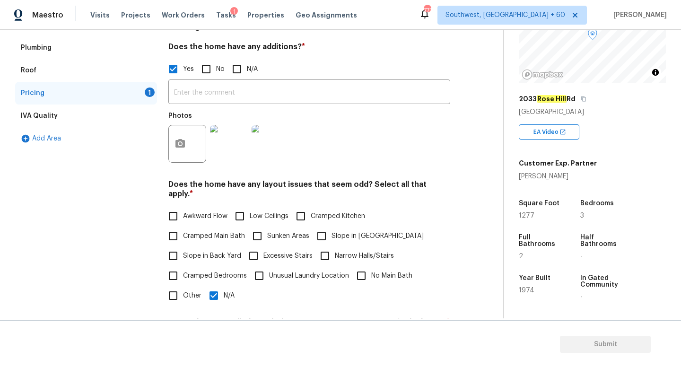
click at [213, 80] on div "​ Photos" at bounding box center [309, 123] width 282 height 89
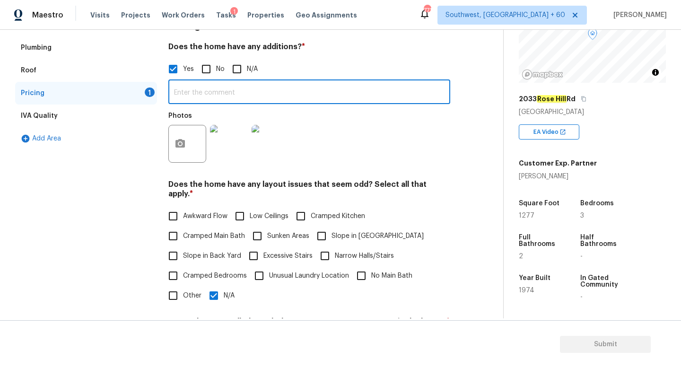
click at [212, 86] on input "text" at bounding box center [309, 93] width 282 height 22
paste input "Converted Garage"
type input "Converted Garage"
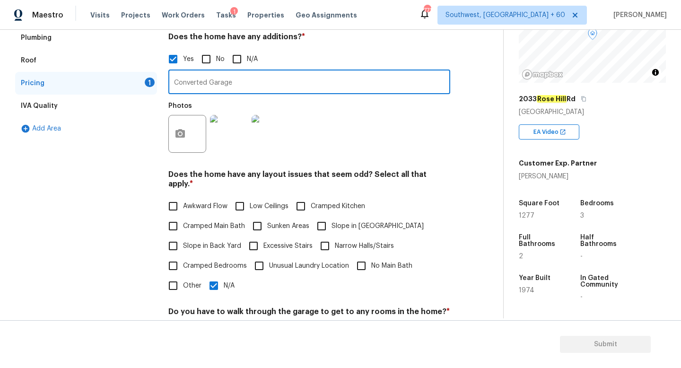
scroll to position [65, 0]
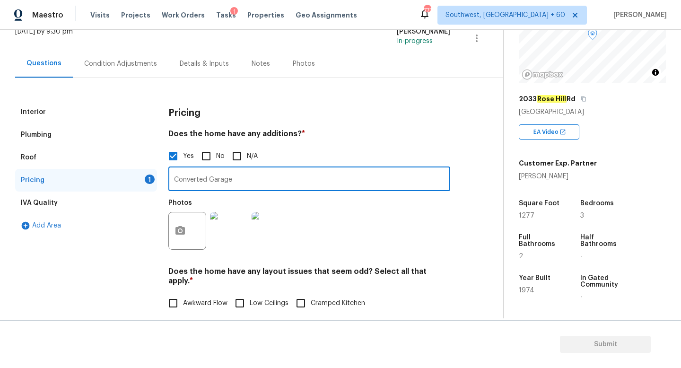
click at [75, 207] on div "IVA Quality" at bounding box center [86, 202] width 142 height 23
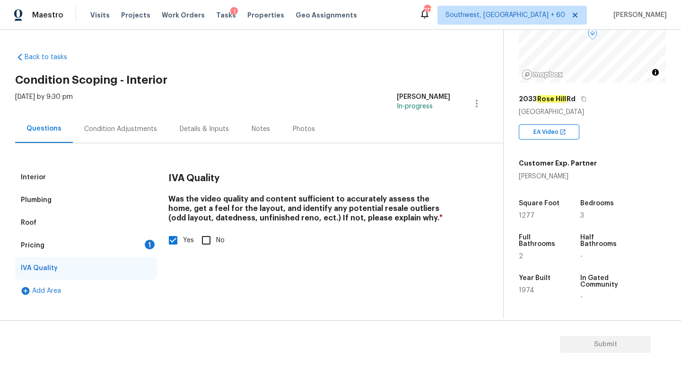
scroll to position [0, 0]
click at [112, 123] on div "Condition Adjustments" at bounding box center [120, 129] width 95 height 28
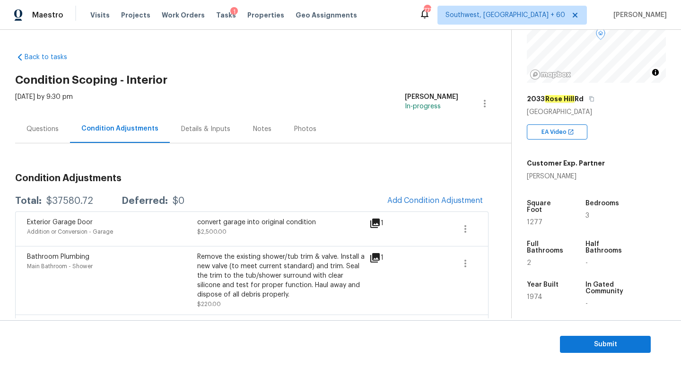
click at [77, 196] on div "$37580.72" at bounding box center [69, 200] width 47 height 9
copy div "$37580.72"
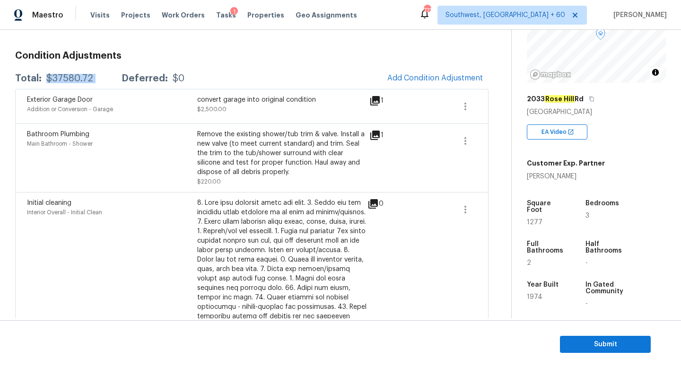
scroll to position [115, 0]
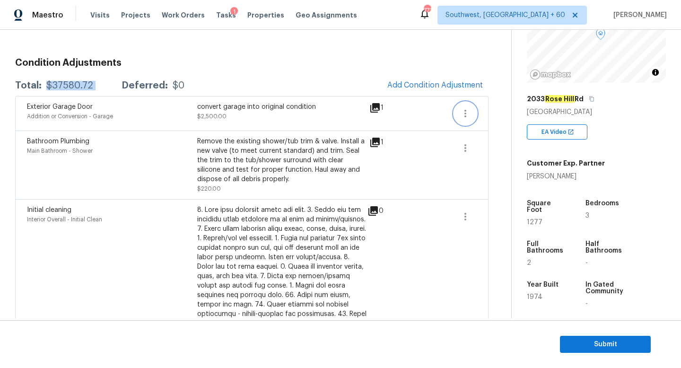
click at [464, 117] on icon "button" at bounding box center [464, 113] width 11 height 11
click at [482, 115] on link "Edit" at bounding box center [519, 111] width 80 height 14
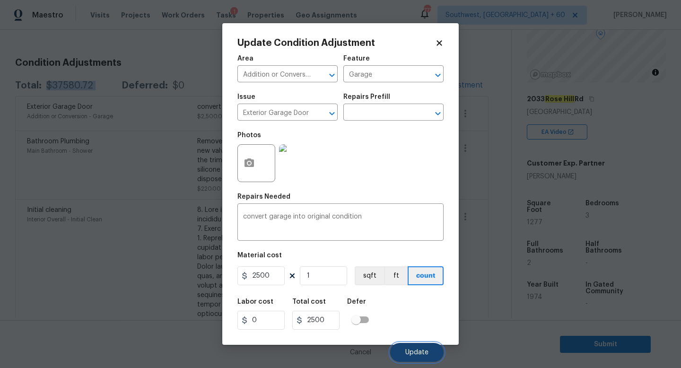
click at [410, 360] on button "Update" at bounding box center [416, 352] width 53 height 19
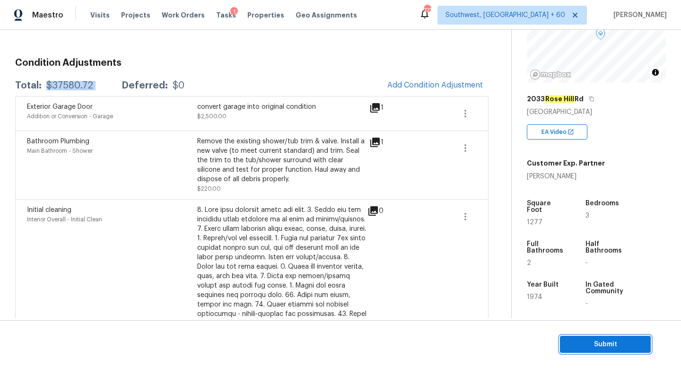
click at [568, 339] on span "Submit" at bounding box center [605, 344] width 76 height 12
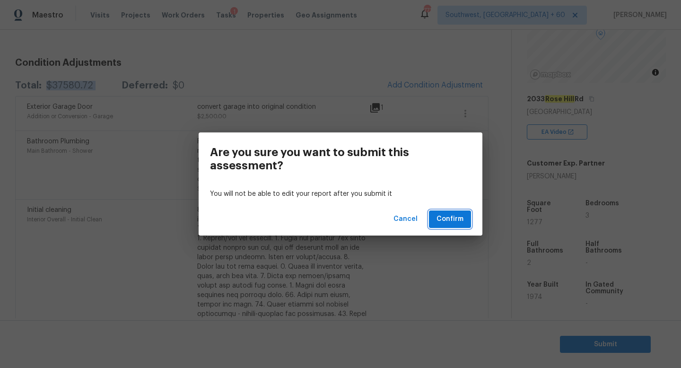
click at [458, 224] on span "Confirm" at bounding box center [449, 219] width 27 height 12
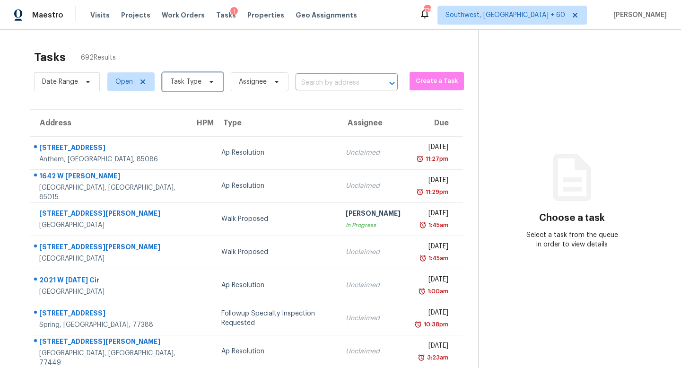
click at [209, 82] on icon at bounding box center [211, 82] width 4 height 2
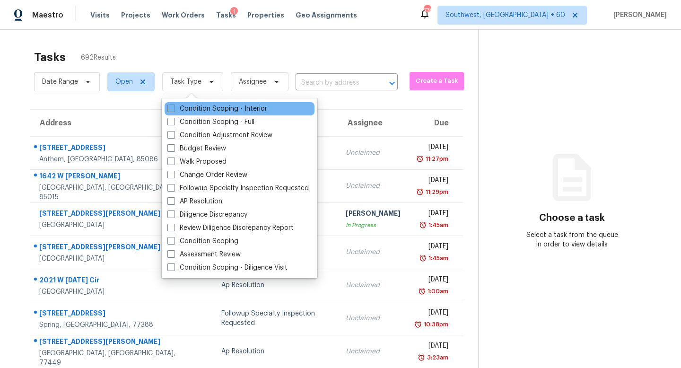
click at [213, 102] on div "Condition Scoping - Interior" at bounding box center [239, 108] width 150 height 13
click at [270, 109] on div "Condition Scoping - Interior" at bounding box center [239, 108] width 150 height 13
click at [261, 111] on label "Condition Scoping - Interior" at bounding box center [217, 108] width 100 height 9
click at [173, 110] on input "Condition Scoping - Interior" at bounding box center [170, 107] width 6 height 6
checkbox input "true"
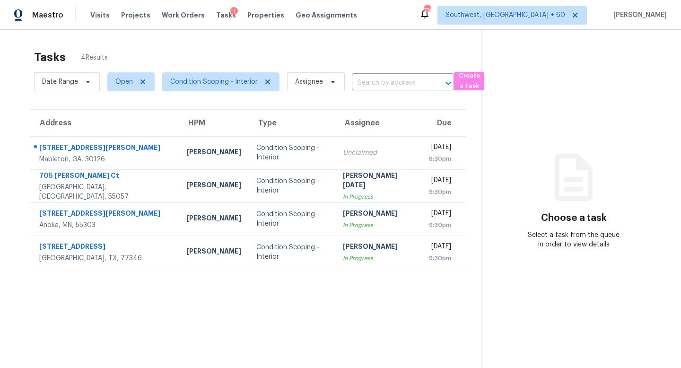
click at [358, 43] on div "Tasks 4 Results Date Range Open Condition Scoping - Interior Assignee ​ Create …" at bounding box center [340, 214] width 681 height 368
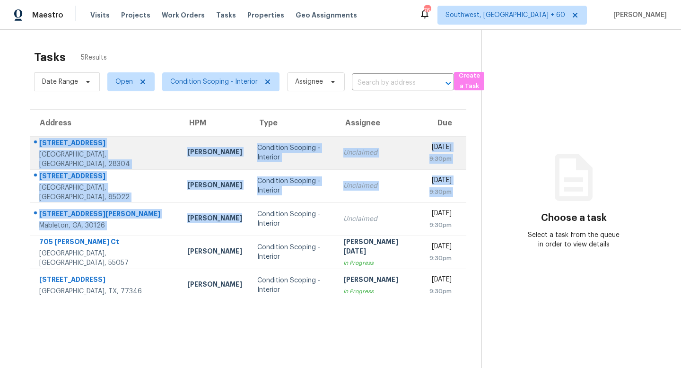
drag, startPoint x: 201, startPoint y: 229, endPoint x: 126, endPoint y: 143, distance: 114.6
click at [126, 143] on tbody "[STREET_ADDRESS] [GEOGRAPHIC_DATA][PERSON_NAME] Condition Scoping - Interior Un…" at bounding box center [248, 218] width 436 height 165
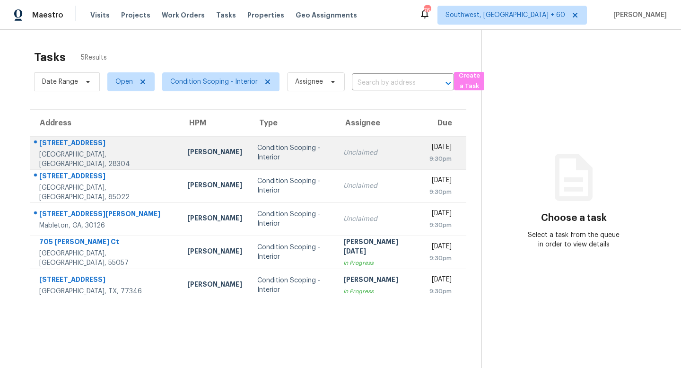
click at [127, 149] on td "[STREET_ADDRESS]" at bounding box center [104, 152] width 149 height 33
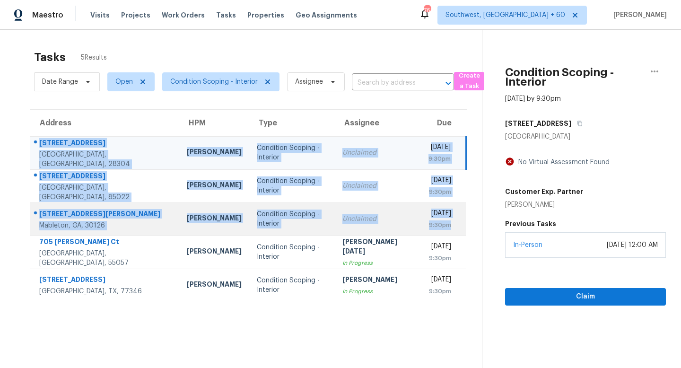
drag, startPoint x: 127, startPoint y: 149, endPoint x: 441, endPoint y: 227, distance: 323.8
click at [441, 227] on tbody "[STREET_ADDRESS] [GEOGRAPHIC_DATA][PERSON_NAME] Condition Scoping - Interior Un…" at bounding box center [247, 218] width 435 height 165
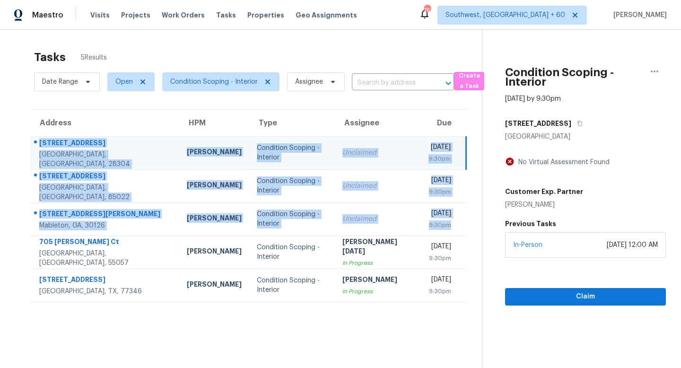
click at [23, 150] on div "Address HPM Type Assignee Due [STREET_ADDRESS] [GEOGRAPHIC_DATA][PERSON_NAME] C…" at bounding box center [248, 205] width 466 height 193
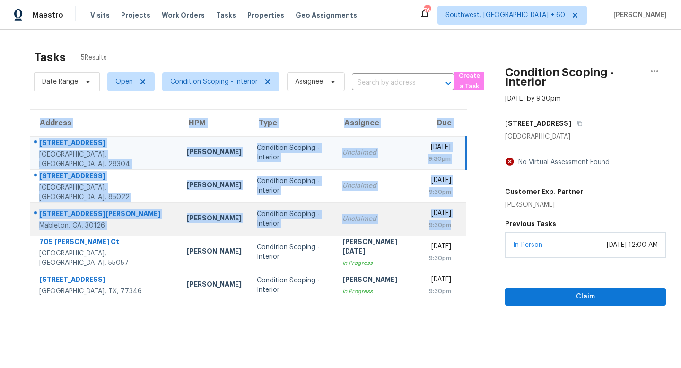
drag, startPoint x: 23, startPoint y: 150, endPoint x: 384, endPoint y: 232, distance: 369.9
click at [384, 232] on div "Address HPM Type Assignee Due [STREET_ADDRESS] [GEOGRAPHIC_DATA][PERSON_NAME] C…" at bounding box center [248, 205] width 466 height 193
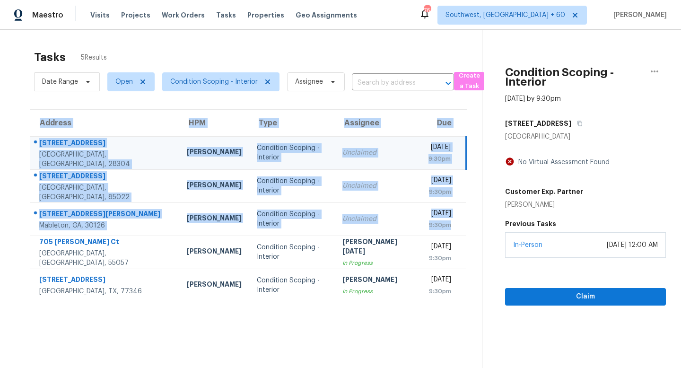
click at [463, 225] on table "Address HPM Type Assignee Due [STREET_ADDRESS] [GEOGRAPHIC_DATA][PERSON_NAME] C…" at bounding box center [248, 206] width 436 height 192
drag, startPoint x: 463, startPoint y: 225, endPoint x: 42, endPoint y: 146, distance: 428.0
click at [42, 146] on table "Address HPM Type Assignee Due [STREET_ADDRESS] [GEOGRAPHIC_DATA][PERSON_NAME] C…" at bounding box center [248, 206] width 436 height 192
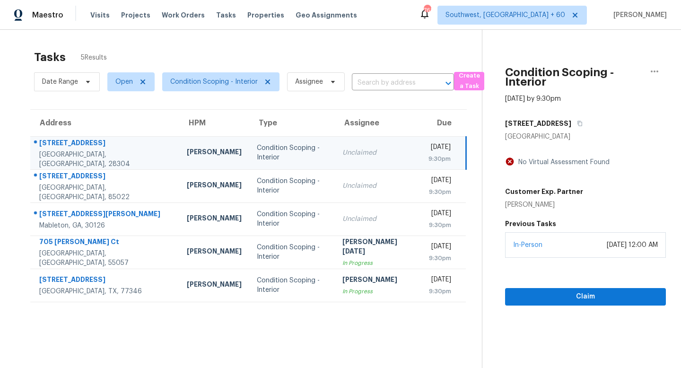
click at [365, 101] on section "Tasks 5 Results Date Range Open Condition Scoping - Interior Assignee ​ Create …" at bounding box center [248, 221] width 466 height 353
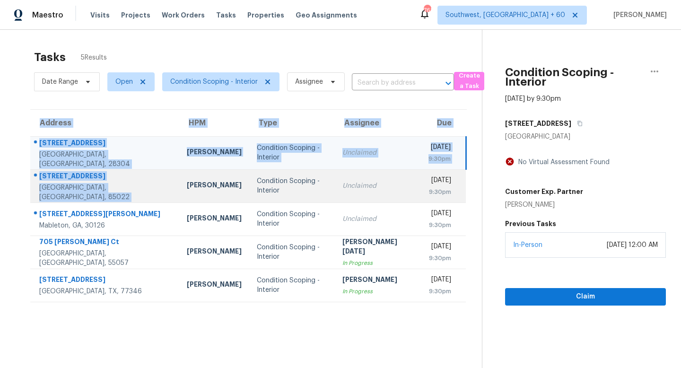
drag, startPoint x: 464, startPoint y: 228, endPoint x: 140, endPoint y: 175, distance: 328.1
click at [140, 175] on div "Address HPM Type Assignee Due [STREET_ADDRESS] [GEOGRAPHIC_DATA][PERSON_NAME] C…" at bounding box center [248, 205] width 466 height 193
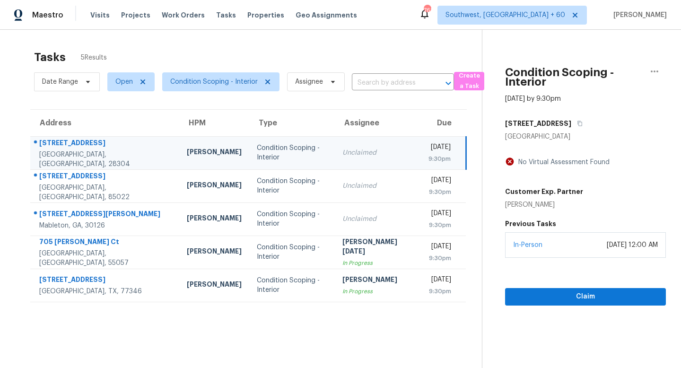
click at [27, 148] on div "Address HPM Type Assignee Due [STREET_ADDRESS] [GEOGRAPHIC_DATA][PERSON_NAME] C…" at bounding box center [248, 205] width 466 height 193
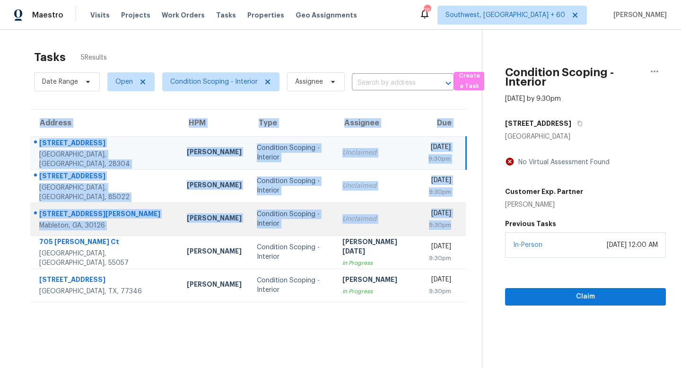
drag, startPoint x: 27, startPoint y: 148, endPoint x: 450, endPoint y: 229, distance: 430.7
click at [450, 229] on div "Address HPM Type Assignee Due [STREET_ADDRESS] [GEOGRAPHIC_DATA][PERSON_NAME] C…" at bounding box center [248, 205] width 466 height 193
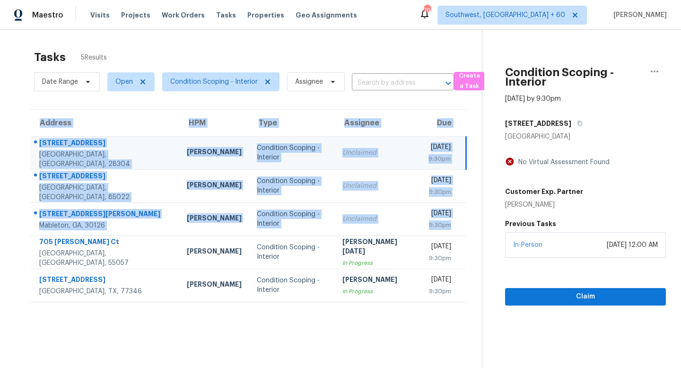
click at [143, 45] on div "Tasks 5 Results" at bounding box center [258, 57] width 448 height 25
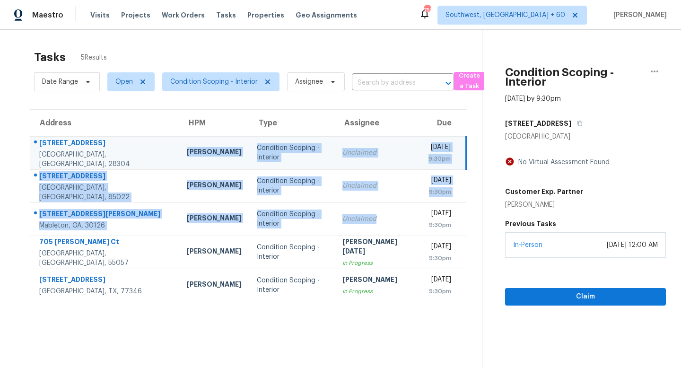
drag, startPoint x: 358, startPoint y: 222, endPoint x: 133, endPoint y: 148, distance: 236.9
click at [133, 148] on tbody "[STREET_ADDRESS] [GEOGRAPHIC_DATA][PERSON_NAME] Condition Scoping - Interior Un…" at bounding box center [247, 218] width 435 height 165
click at [179, 148] on td "[PERSON_NAME]" at bounding box center [214, 152] width 70 height 33
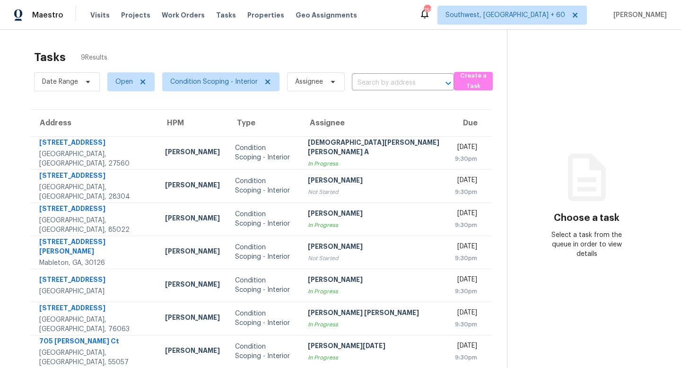
scroll to position [74, 0]
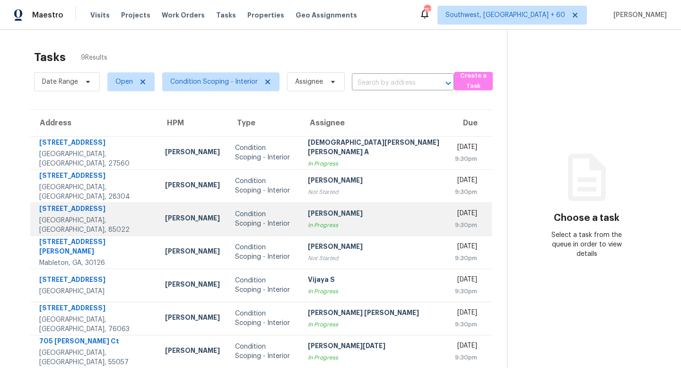
scroll to position [74, 0]
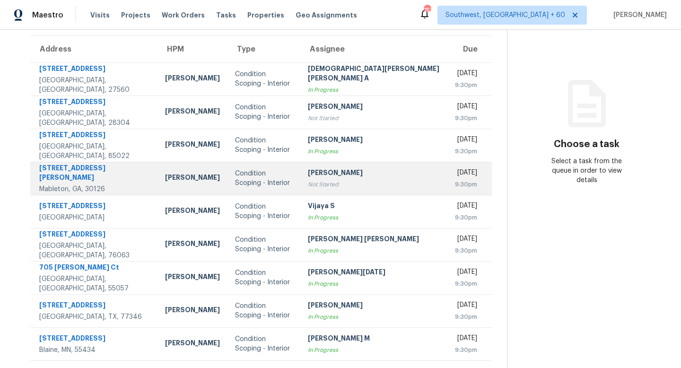
click at [308, 187] on div "Not Started" at bounding box center [374, 184] width 132 height 9
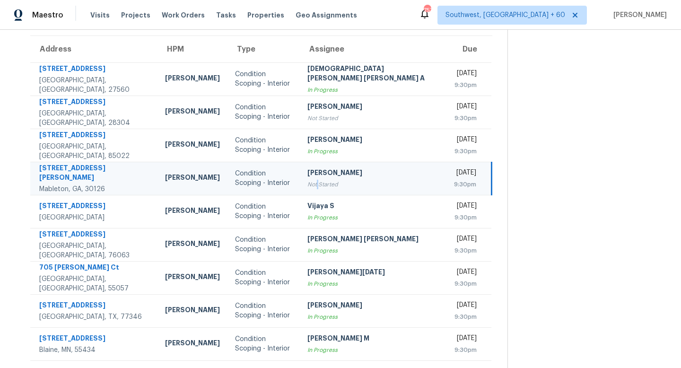
click at [307, 187] on div "Not Started" at bounding box center [372, 184] width 131 height 9
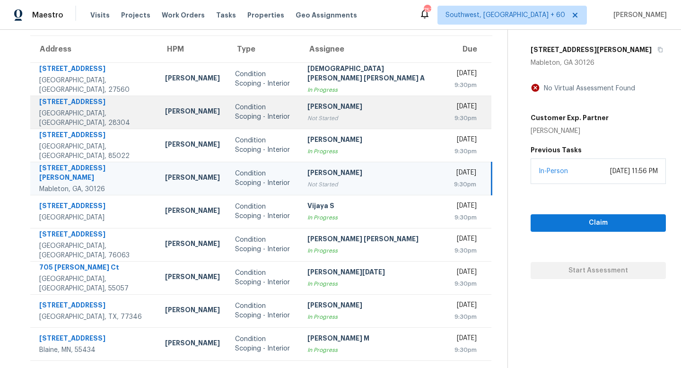
click at [338, 110] on div "[PERSON_NAME]" at bounding box center [372, 108] width 131 height 12
